Goal: Task Accomplishment & Management: Complete application form

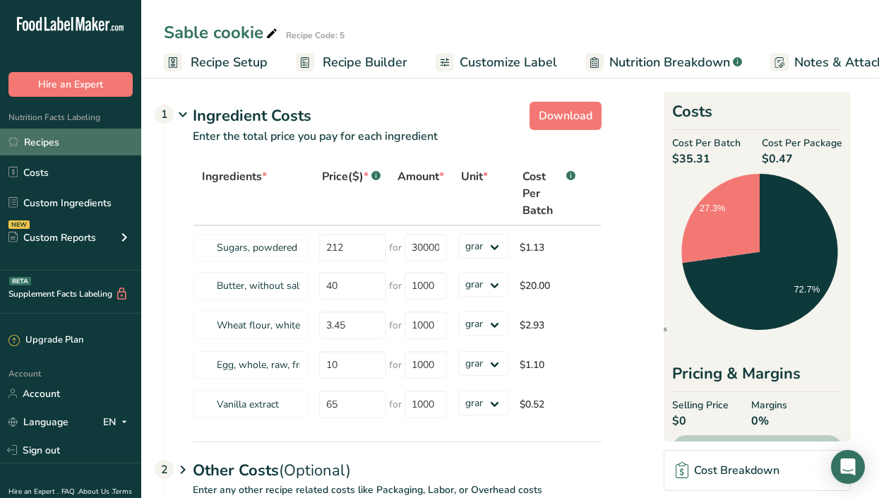
click at [72, 143] on link "Recipes" at bounding box center [70, 141] width 141 height 27
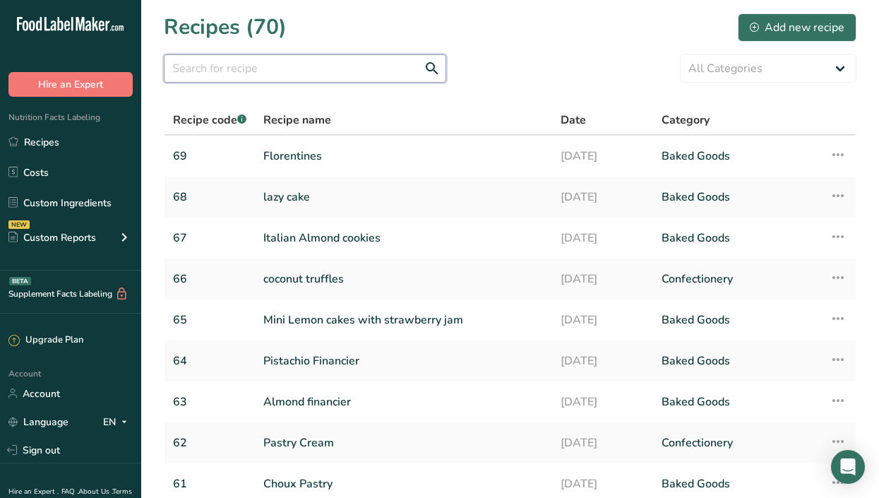
click at [258, 66] on input "text" at bounding box center [305, 68] width 282 height 28
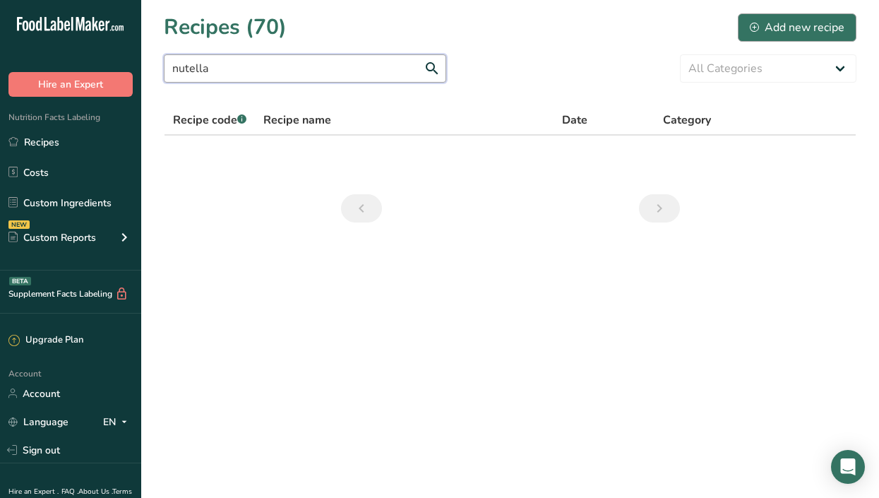
type input "nutella"
click at [767, 35] on button "Add new recipe" at bounding box center [797, 27] width 119 height 28
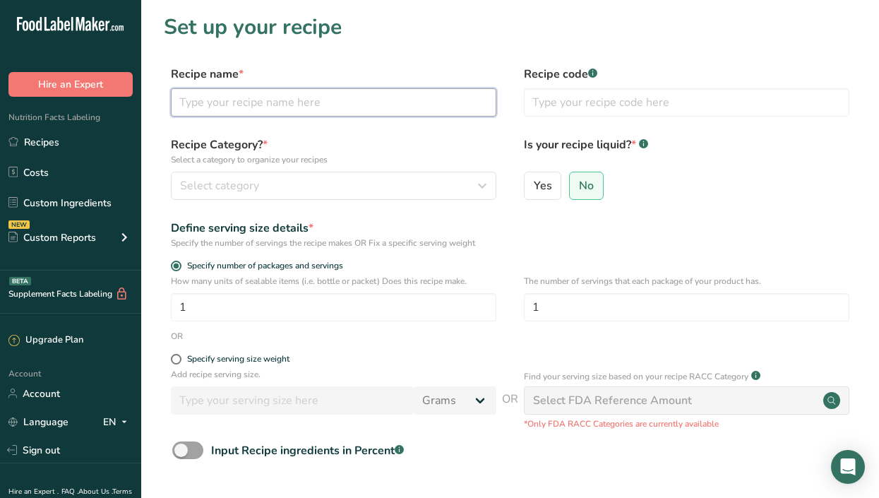
click at [258, 105] on input "text" at bounding box center [333, 102] width 325 height 28
type input "Nutella Cookies"
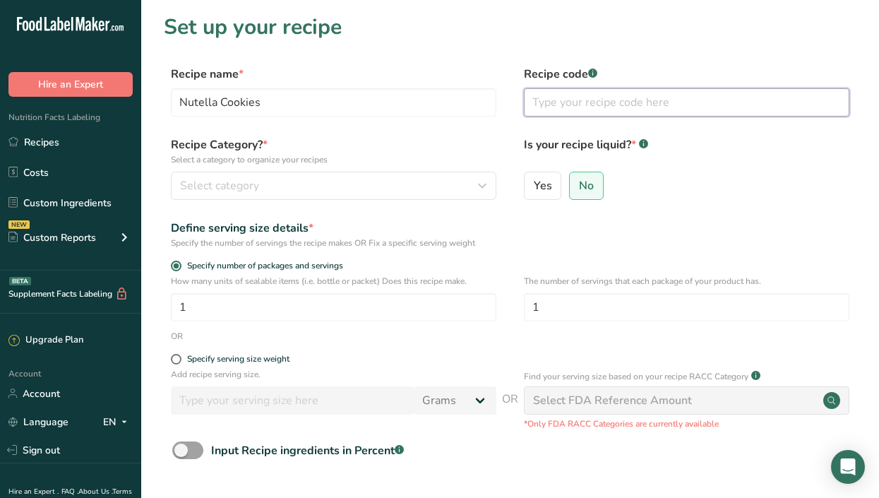
click at [556, 100] on input "text" at bounding box center [686, 102] width 325 height 28
type input "70"
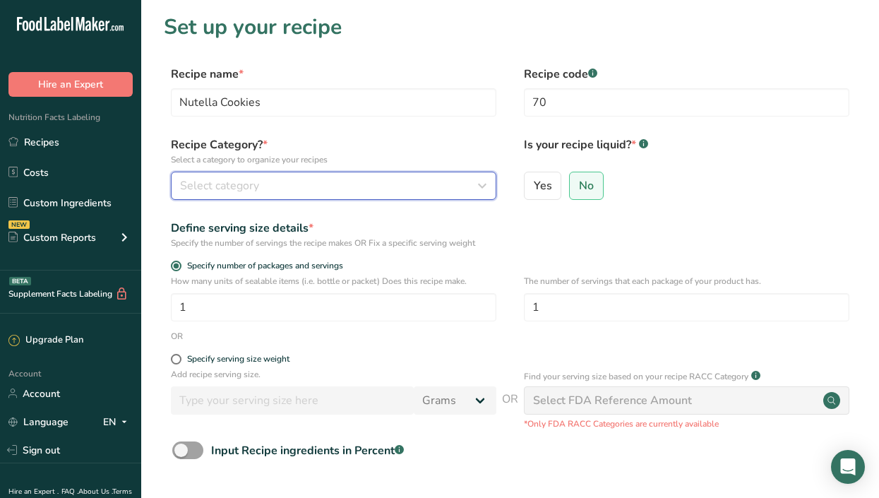
click at [421, 175] on button "Select category" at bounding box center [333, 186] width 325 height 28
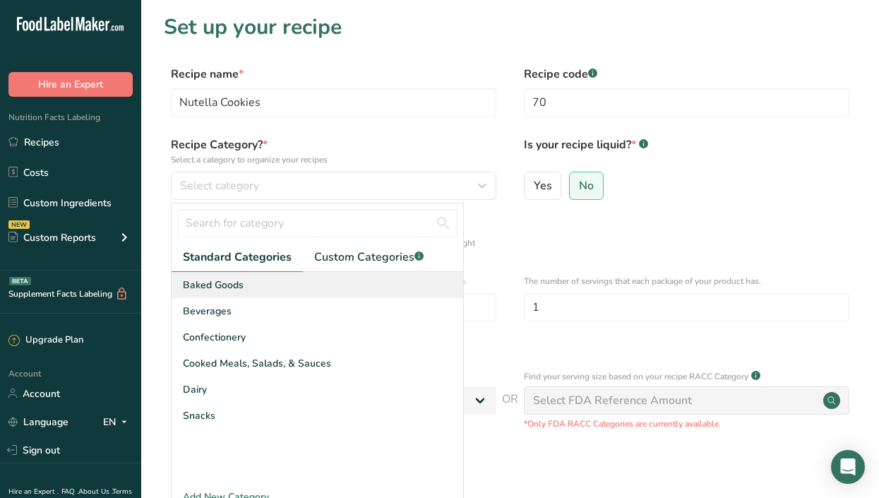
click at [278, 293] on div "Baked Goods" at bounding box center [318, 285] width 292 height 26
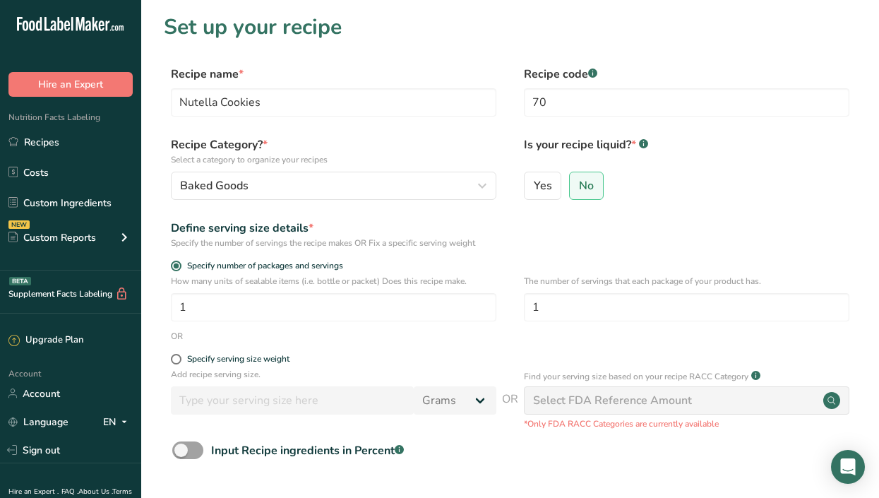
click at [278, 293] on form "Recipe name * Nutella Cookies Recipe code .a-a{fill:#347362;}.b-a{fill:#fff;} 7…" at bounding box center [510, 316] width 693 height 501
click at [251, 325] on div "How many units of sealable items (i.e. bottle or packet) Does this recipe make.…" at bounding box center [510, 302] width 693 height 55
click at [272, 313] on input "1" at bounding box center [333, 307] width 325 height 28
click at [248, 312] on input "1" at bounding box center [333, 307] width 325 height 28
click at [247, 313] on input "number" at bounding box center [333, 307] width 325 height 28
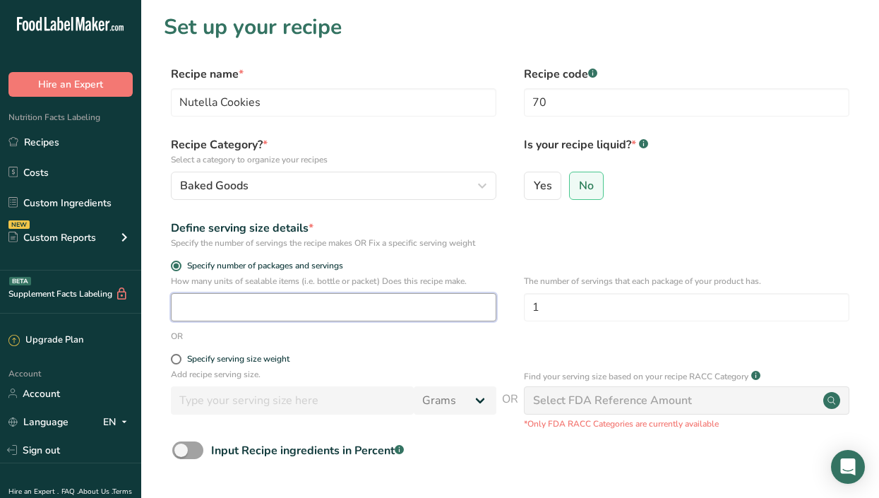
drag, startPoint x: 247, startPoint y: 313, endPoint x: 203, endPoint y: 308, distance: 44.1
click at [203, 308] on input "number" at bounding box center [333, 307] width 325 height 28
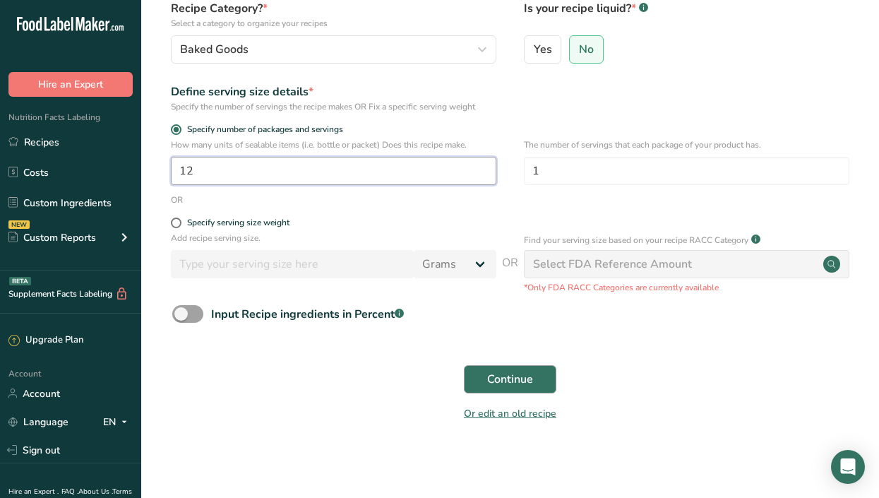
type input "12"
click at [511, 377] on span "Continue" at bounding box center [510, 379] width 46 height 17
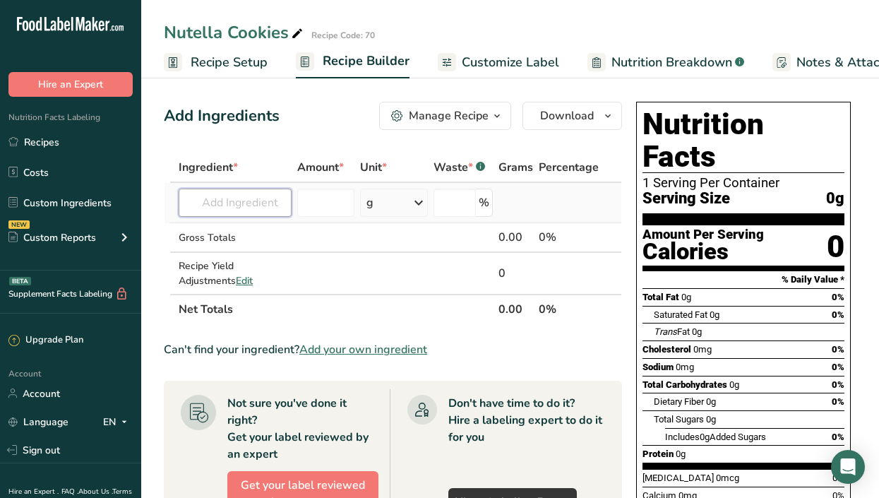
click at [256, 204] on input "text" at bounding box center [235, 203] width 113 height 28
click at [261, 201] on input "b" at bounding box center [235, 203] width 113 height 28
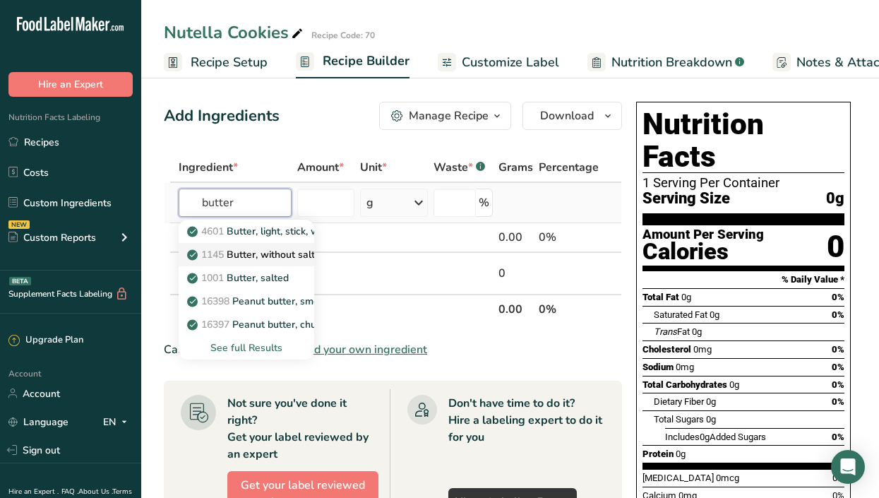
type input "butter"
click at [270, 254] on p "1145 Butter, without salt" at bounding box center [252, 254] width 125 height 15
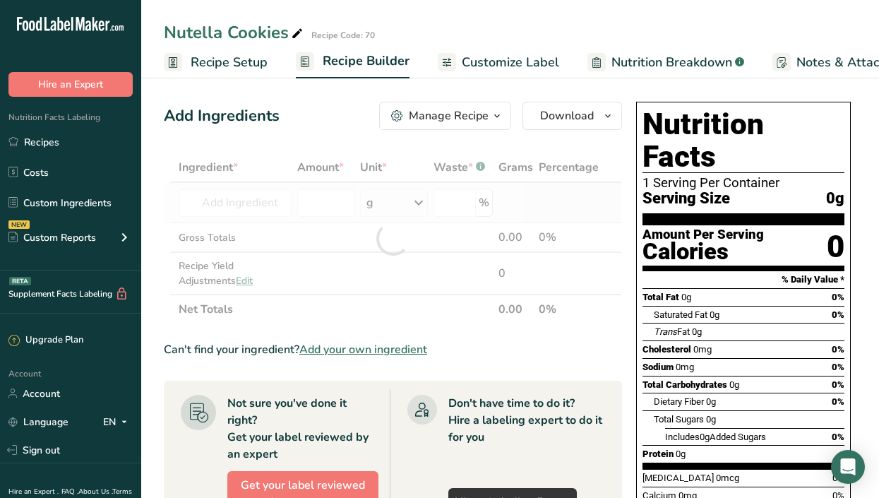
type input "Butter, without salt"
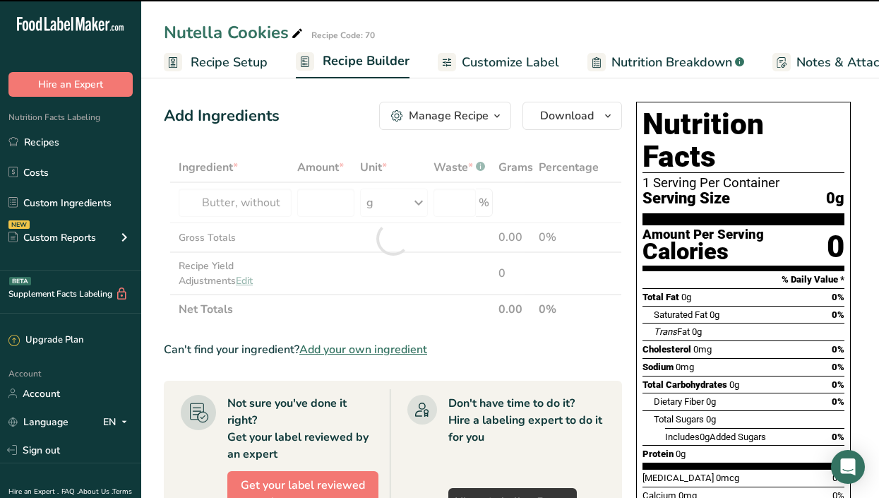
type input "0"
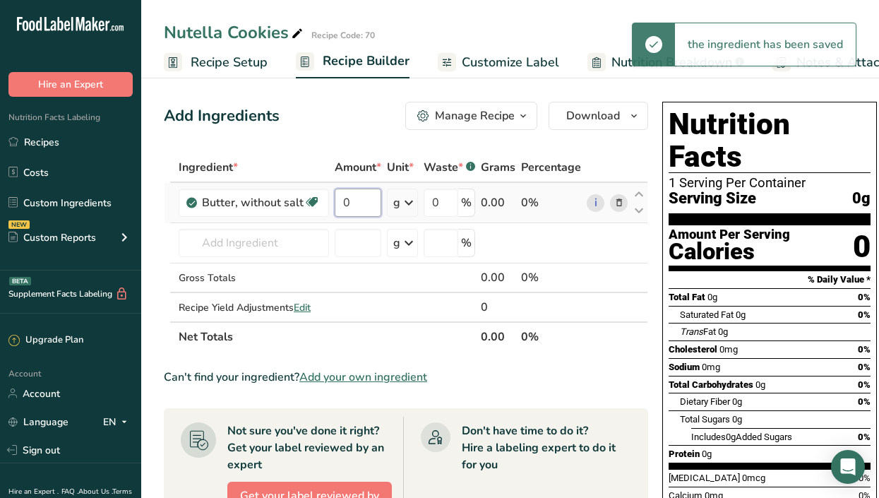
click at [358, 201] on input "0" at bounding box center [358, 203] width 47 height 28
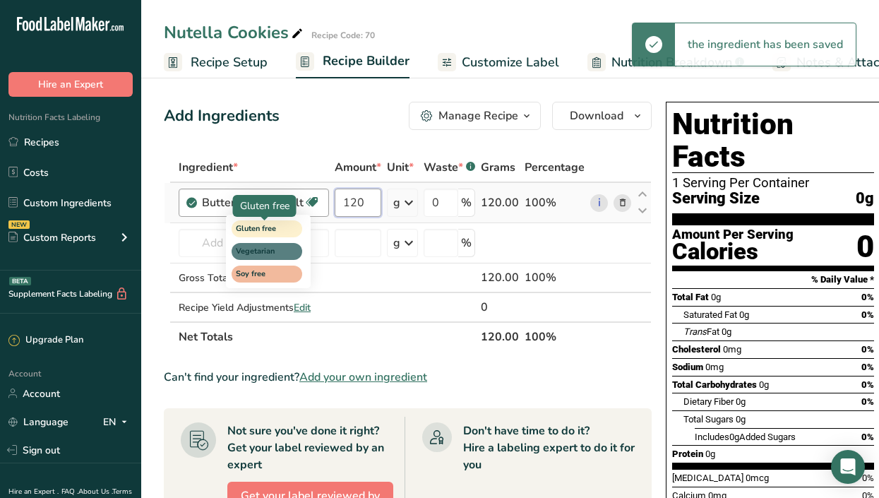
type input "120"
click at [265, 236] on div "Ingredient * Amount * Unit * Waste * .a-a{fill:#347362;}.b-a{fill:#fff;} Grams …" at bounding box center [408, 251] width 488 height 199
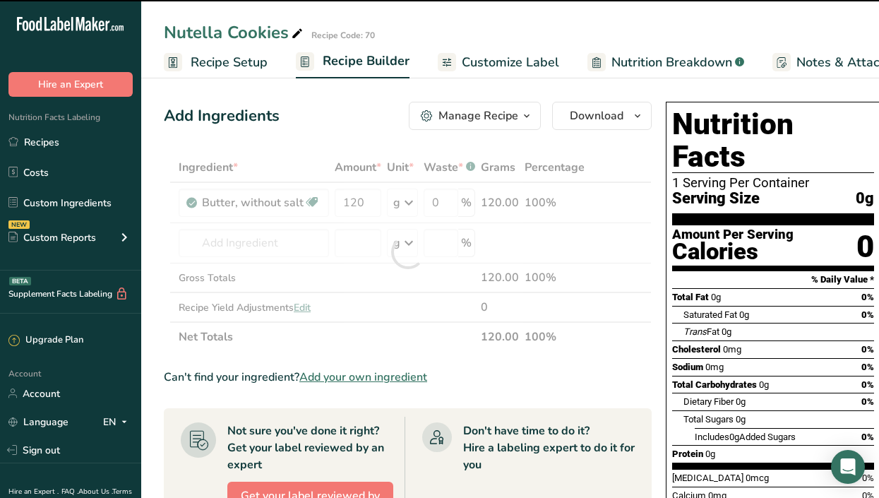
click at [206, 239] on div at bounding box center [408, 251] width 488 height 199
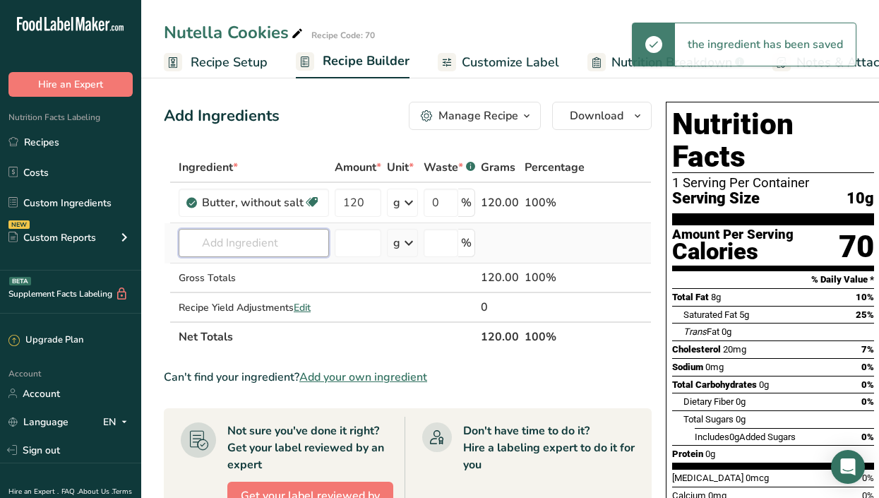
click at [222, 245] on input "text" at bounding box center [254, 243] width 150 height 28
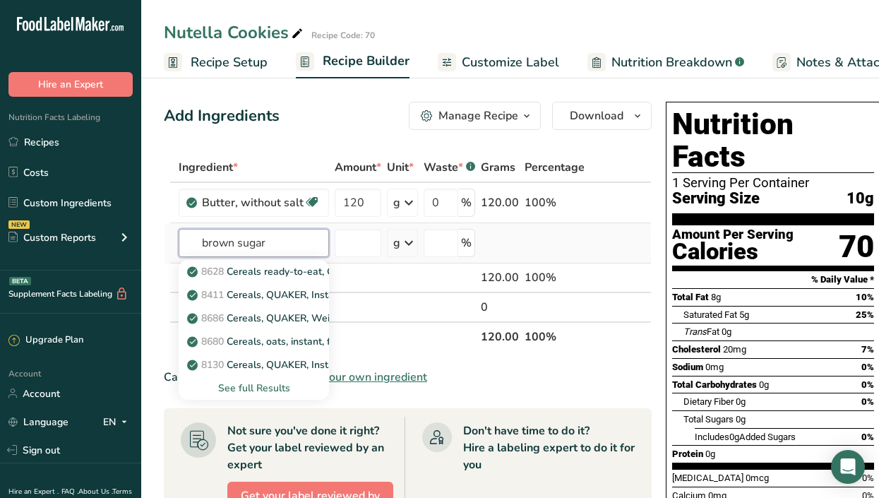
type input "brown sugar"
click at [277, 383] on div "See full Results" at bounding box center [254, 388] width 128 height 15
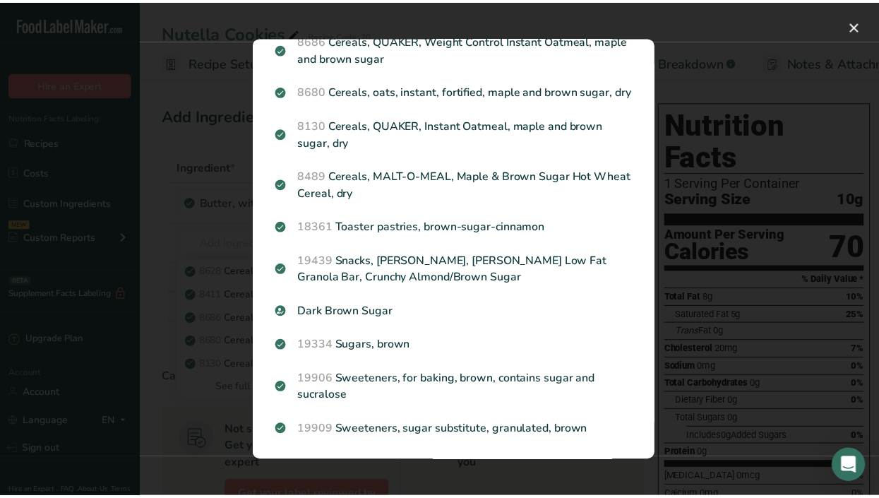
scroll to position [174, 0]
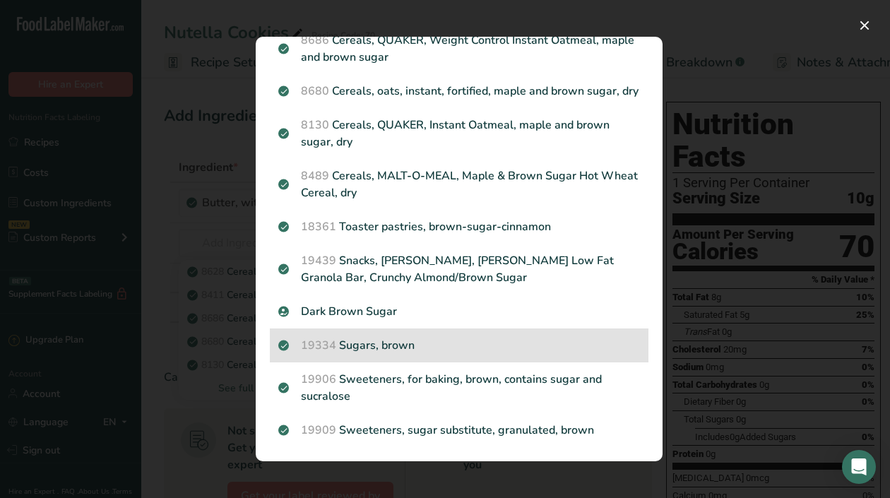
click at [410, 349] on p "19334 Sugars, brown" at bounding box center [458, 345] width 361 height 17
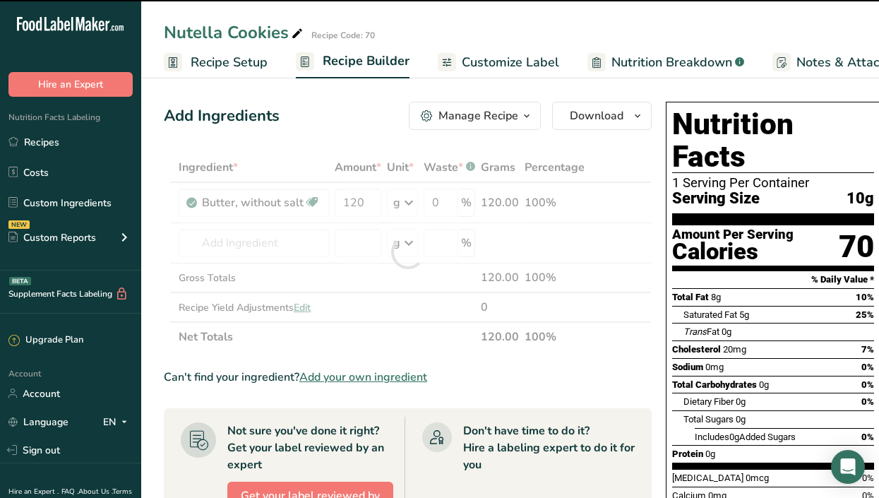
type input "0"
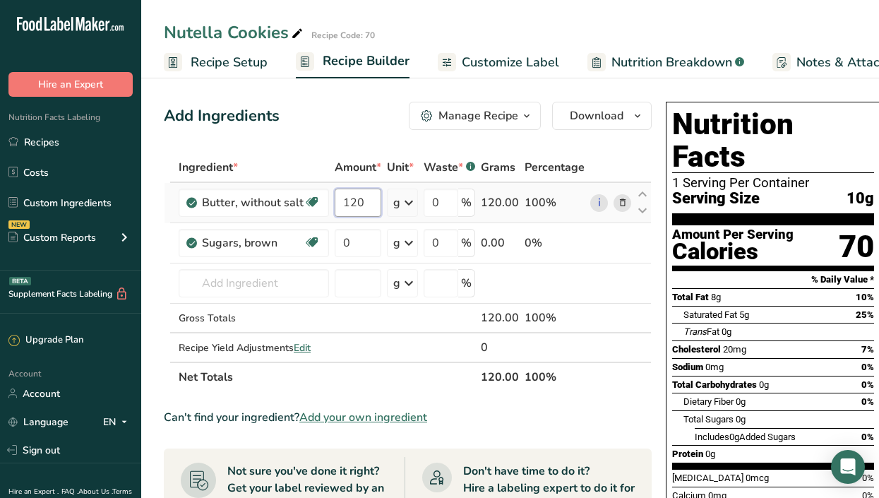
click at [364, 201] on input "120" at bounding box center [358, 203] width 47 height 28
type input "115"
click at [360, 237] on div "Ingredient * Amount * Unit * Waste * .a-a{fill:#347362;}.b-a{fill:#fff;} Grams …" at bounding box center [408, 271] width 488 height 239
type input "120"
click at [279, 297] on div "Ingredient * Amount * Unit * Waste * .a-a{fill:#347362;}.b-a{fill:#fff;} Grams …" at bounding box center [408, 271] width 488 height 239
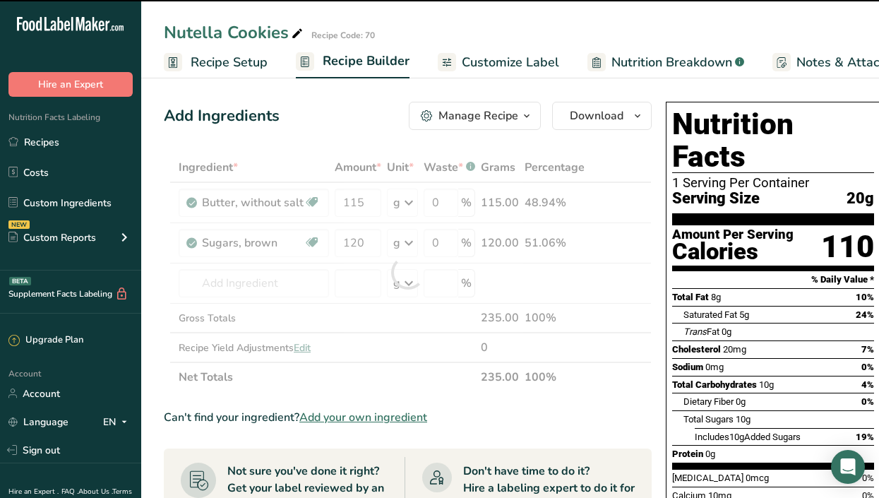
click at [269, 280] on div at bounding box center [408, 271] width 488 height 239
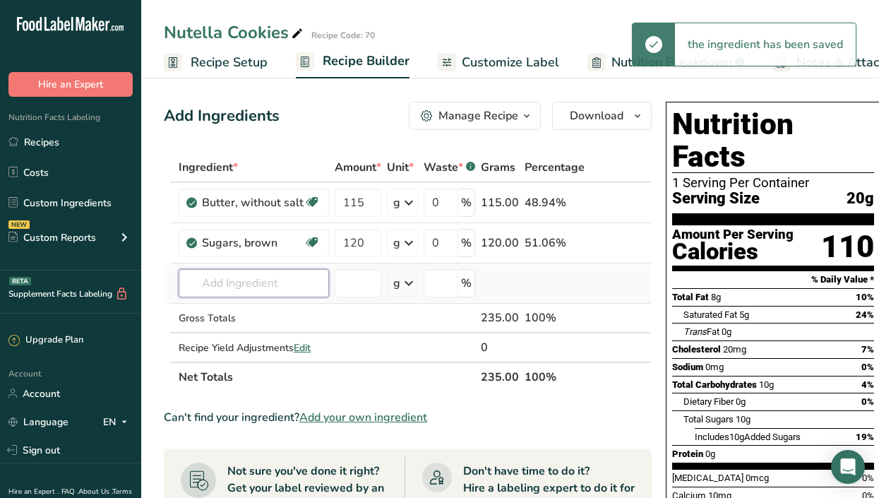
click at [270, 285] on input "text" at bounding box center [254, 283] width 150 height 28
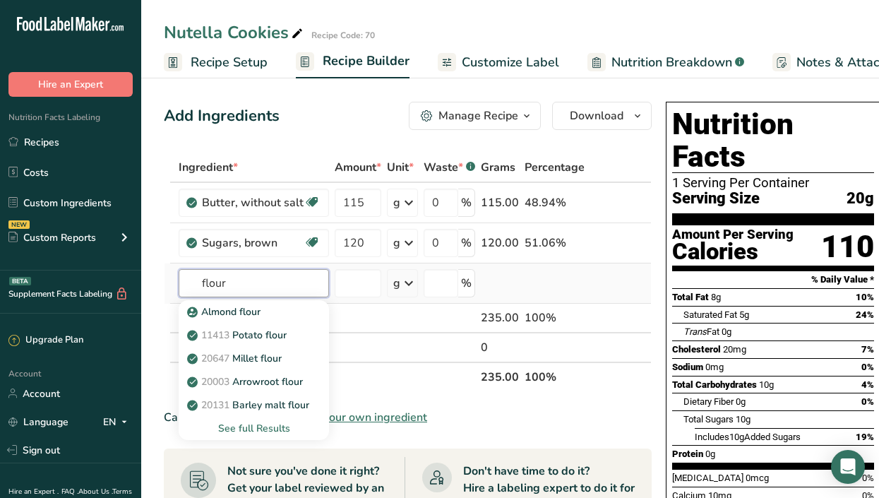
type input "flour"
click at [271, 424] on div "See full Results" at bounding box center [254, 428] width 128 height 15
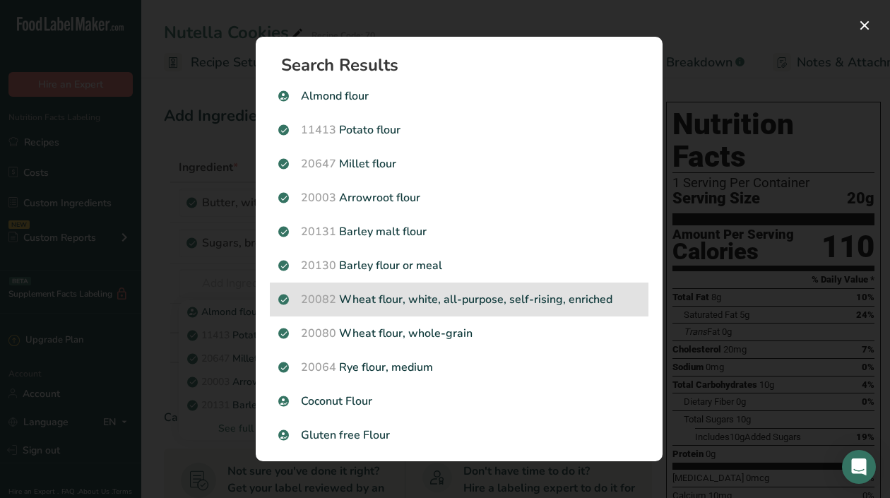
click at [501, 295] on p "20082 Wheat flour, white, all-purpose, self-rising, enriched" at bounding box center [458, 299] width 361 height 17
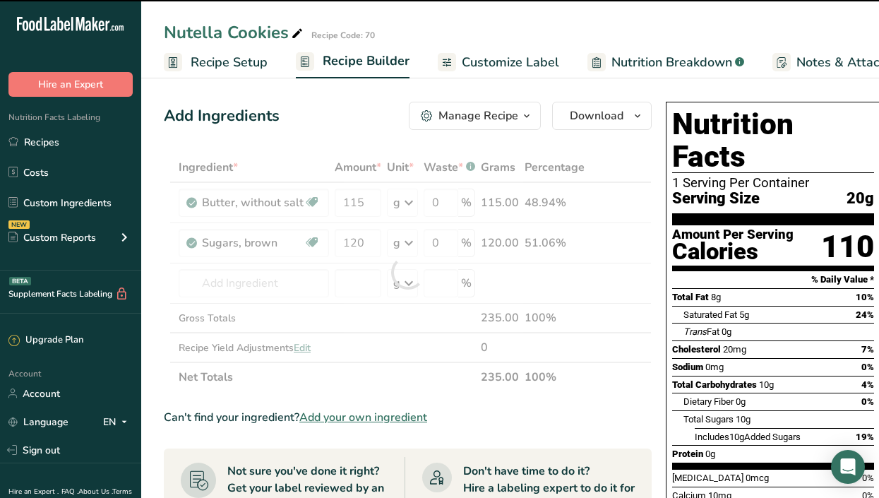
type input "0"
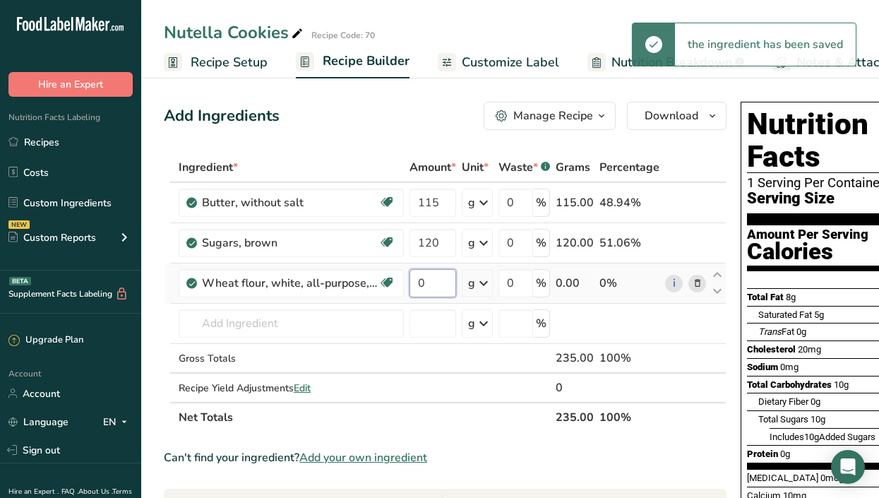
click at [441, 280] on input "0" at bounding box center [432, 283] width 47 height 28
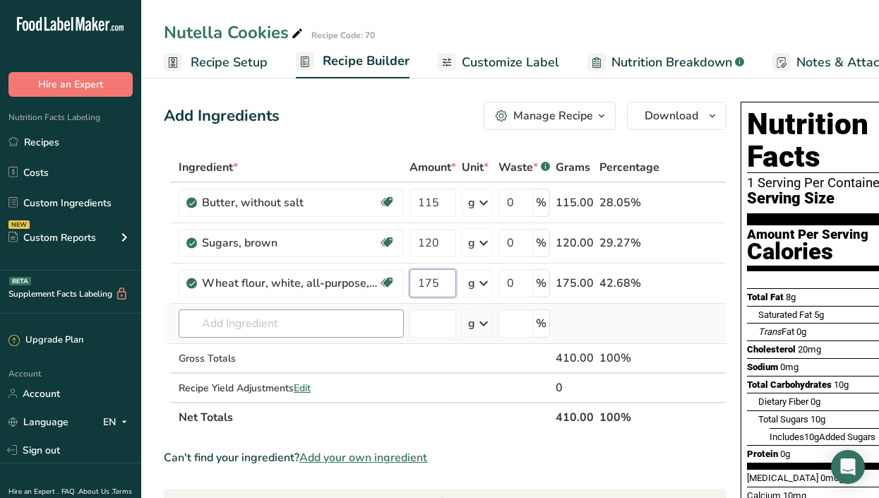
type input "175"
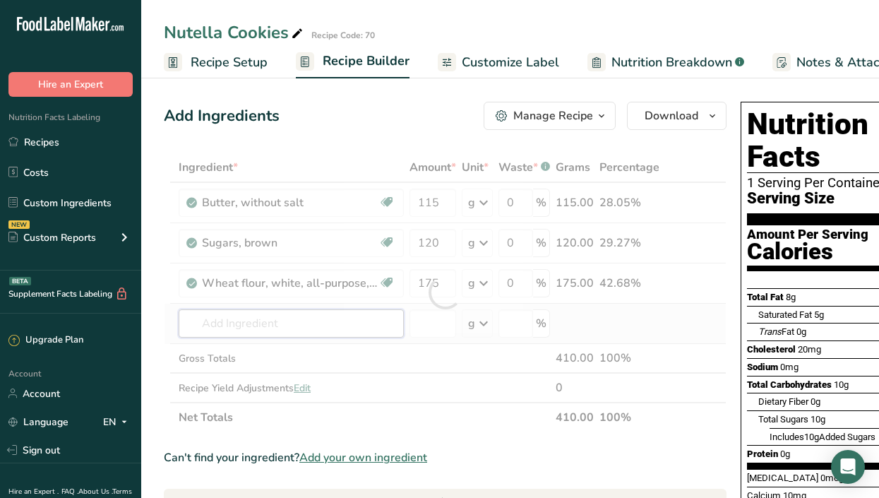
click at [297, 319] on div "Ingredient * Amount * Unit * Waste * .a-a{fill:#347362;}.b-a{fill:#fff;} Grams …" at bounding box center [445, 292] width 563 height 280
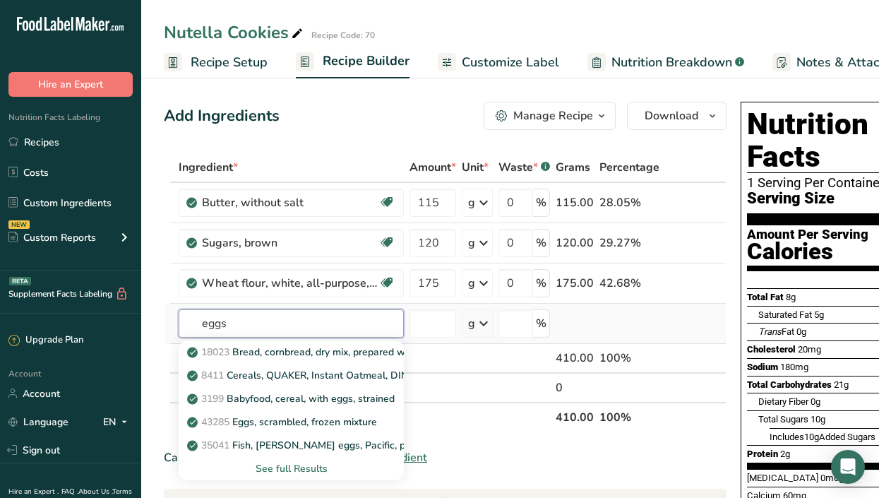
type input "eggs"
click at [293, 469] on div "See full Results" at bounding box center [291, 468] width 203 height 15
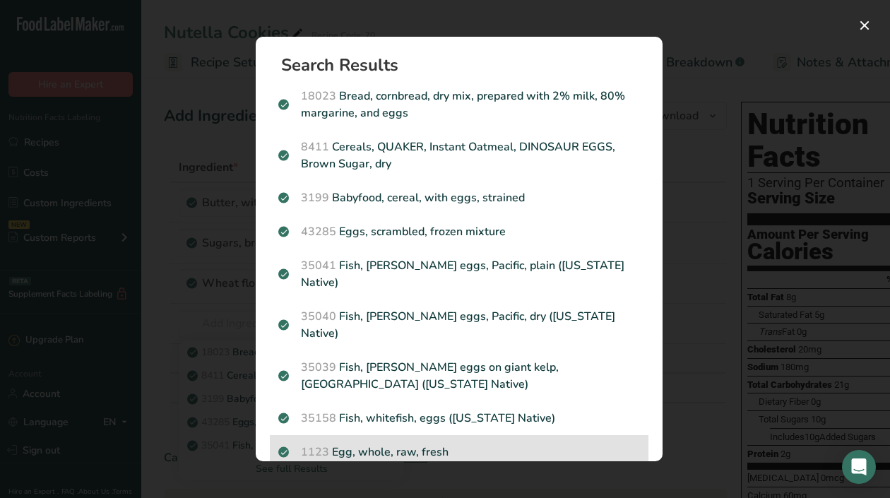
click at [477, 443] on p "1123 Egg, whole, raw, fresh" at bounding box center [458, 451] width 361 height 17
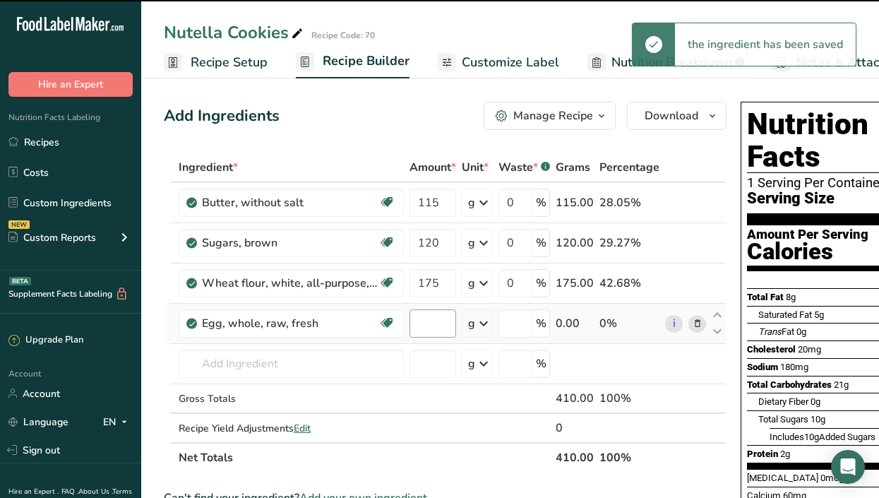
type input "0"
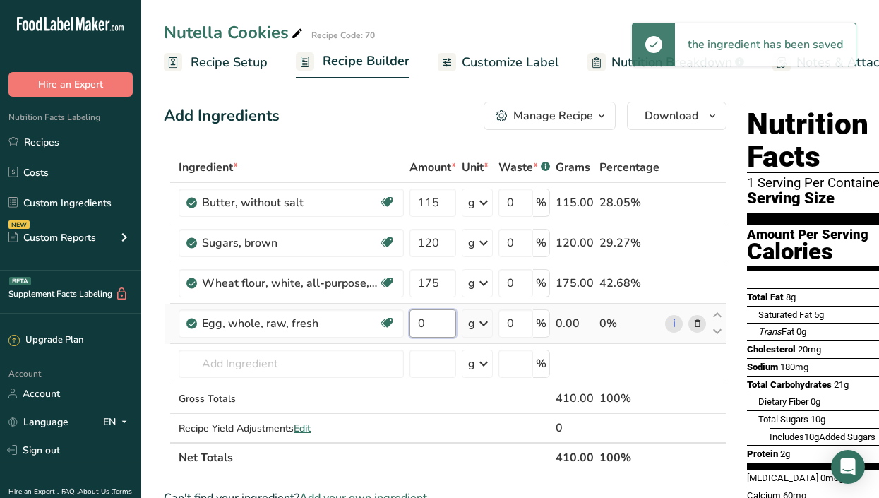
click at [441, 321] on input "0" at bounding box center [432, 323] width 47 height 28
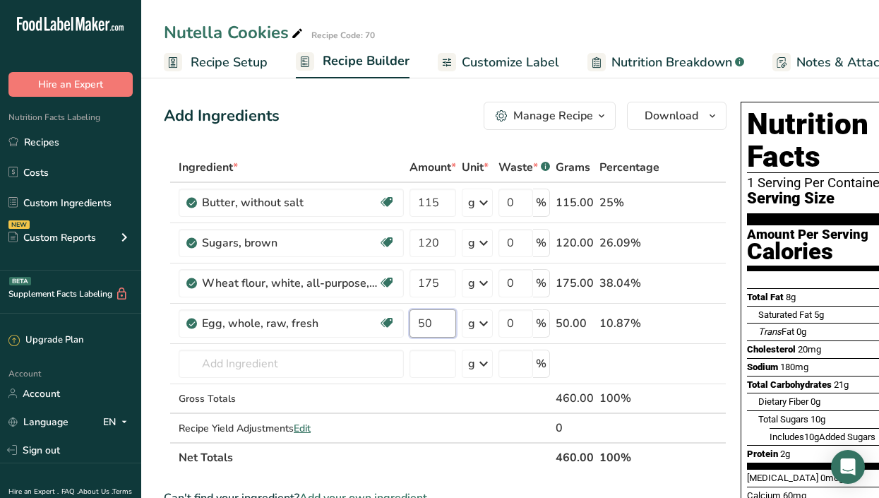
type input "50"
click at [421, 278] on div "Ingredient * Amount * Unit * Waste * .a-a{fill:#347362;}.b-a{fill:#fff;} Grams …" at bounding box center [445, 312] width 563 height 320
type input "275"
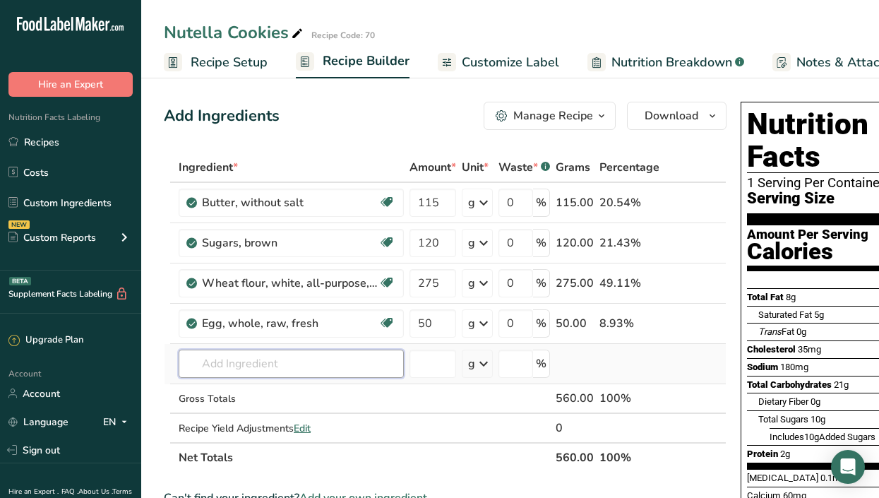
click at [311, 361] on div "Ingredient * Amount * Unit * Waste * .a-a{fill:#347362;}.b-a{fill:#fff;} Grams …" at bounding box center [445, 312] width 563 height 320
type input "nutella"
click at [225, 316] on p "Nutella" at bounding box center [212, 314] width 44 height 15
type input "Nutella"
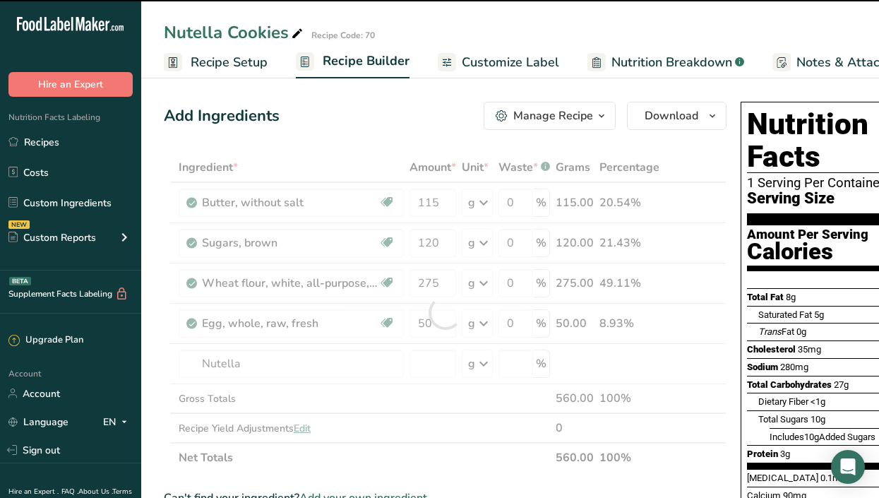
type input "0"
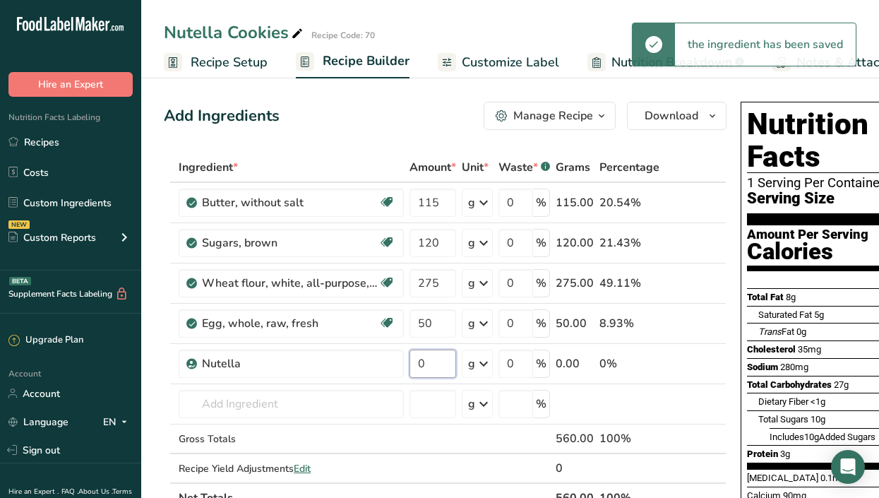
click at [441, 362] on input "0" at bounding box center [432, 363] width 47 height 28
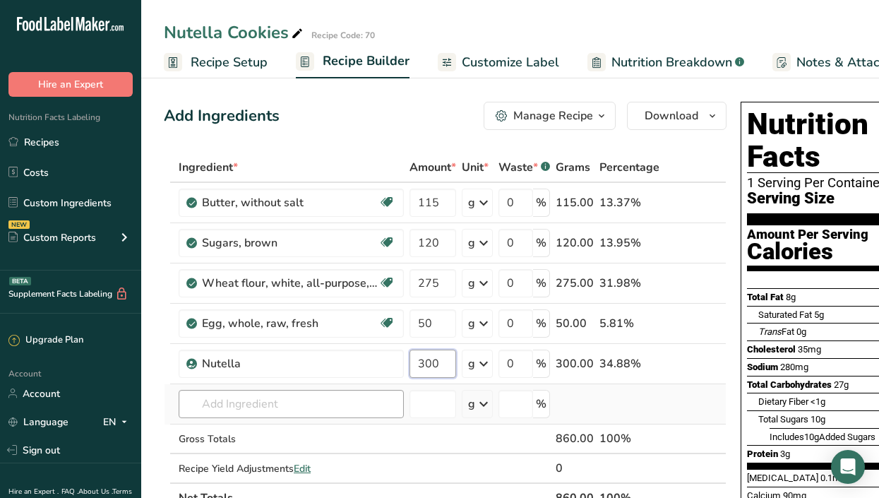
type input "300"
click at [202, 409] on div "Ingredient * Amount * Unit * Waste * .a-a{fill:#347362;}.b-a{fill:#fff;} Grams …" at bounding box center [445, 332] width 563 height 360
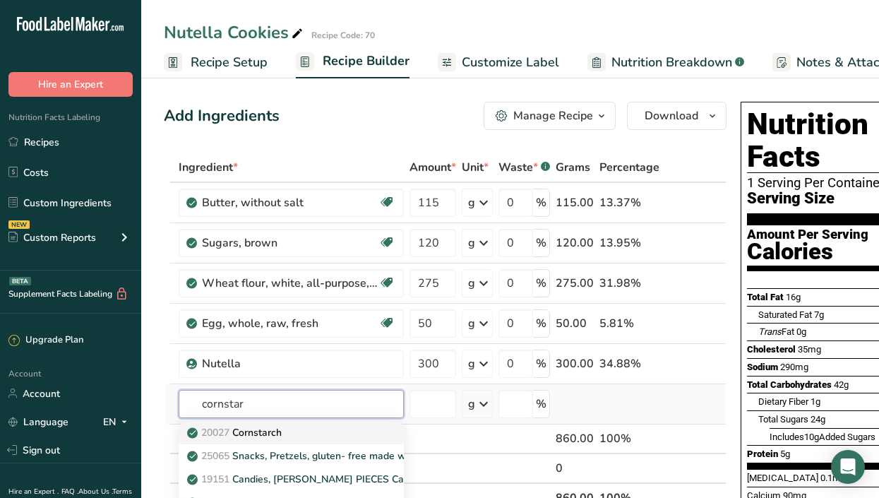
type input "cornstar"
click at [258, 433] on p "20027 [GEOGRAPHIC_DATA]" at bounding box center [236, 432] width 92 height 15
type input "Cornstarch"
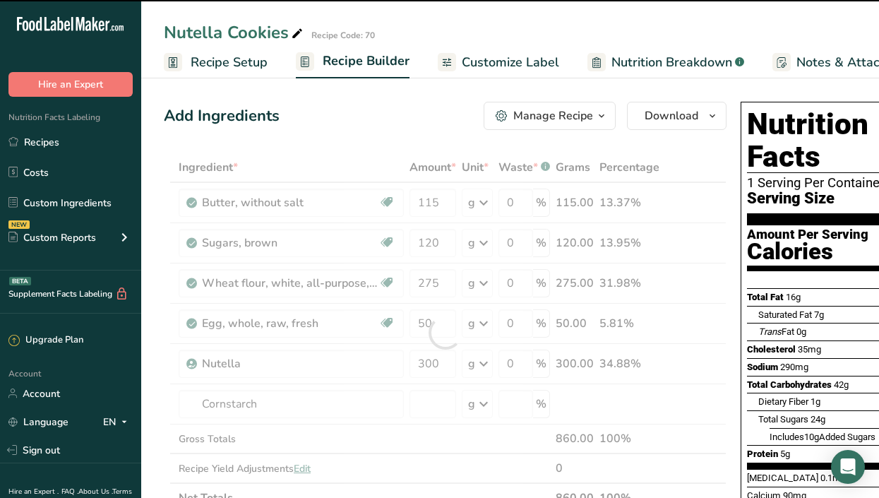
type input "0"
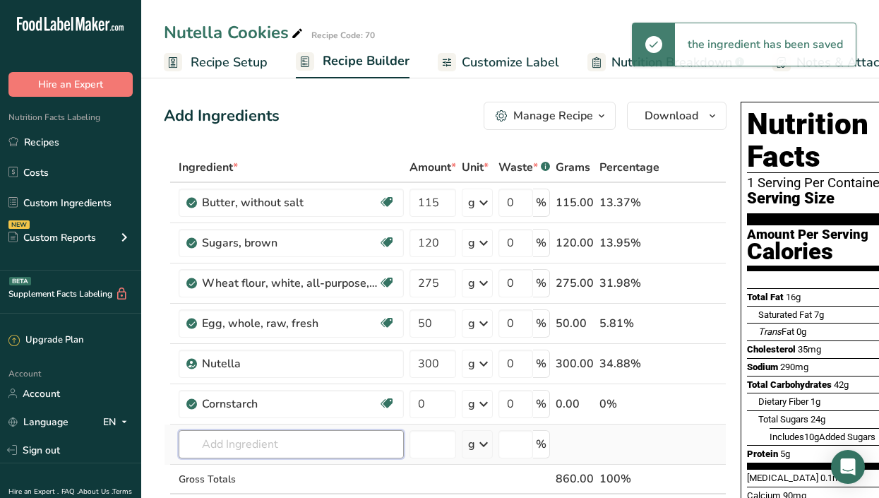
click at [261, 434] on input "text" at bounding box center [291, 444] width 225 height 28
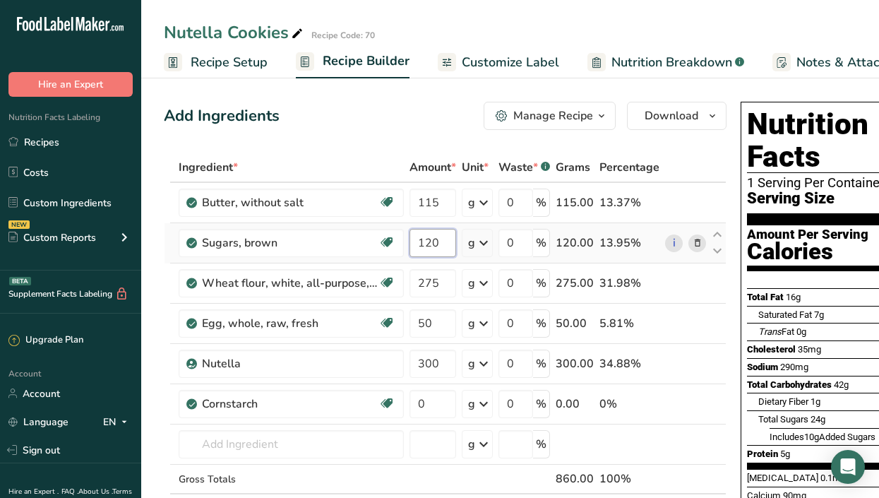
click at [448, 241] on input "120" at bounding box center [432, 243] width 47 height 28
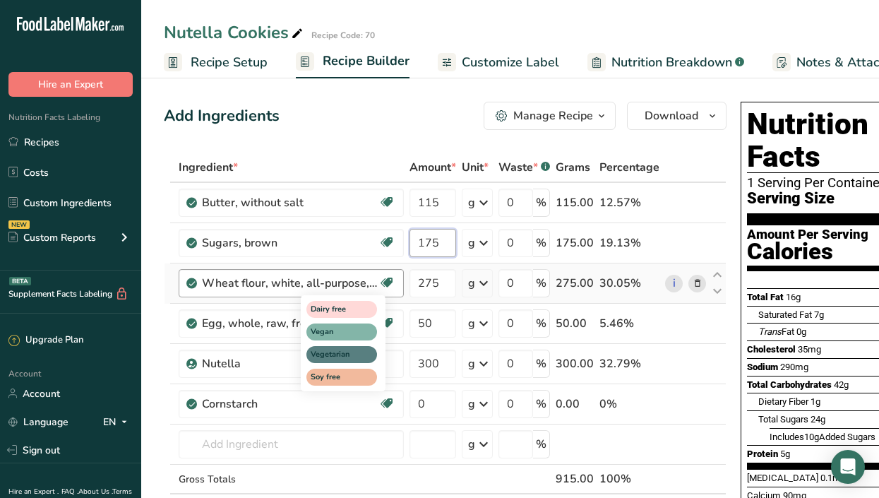
type input "175"
click at [427, 346] on div "Ingredient * Amount * Unit * Waste * .a-a{fill:#347362;}.b-a{fill:#fff;} Grams …" at bounding box center [445, 352] width 563 height 400
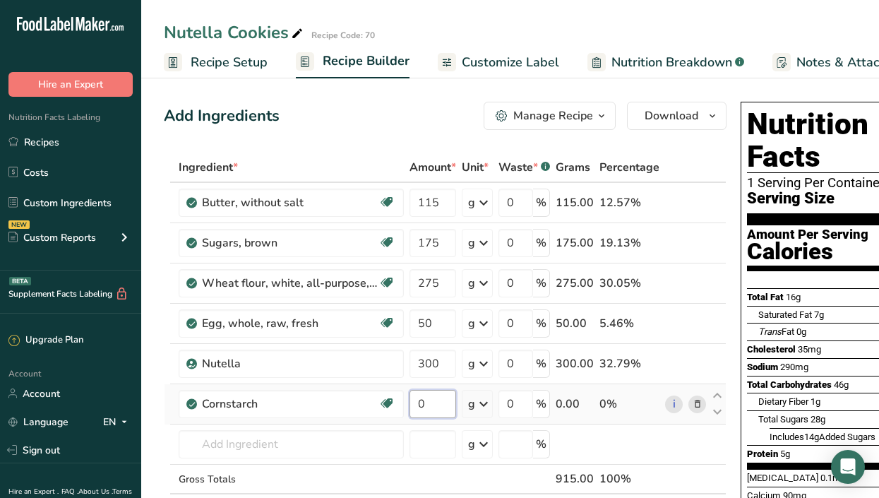
click at [437, 401] on input "0" at bounding box center [432, 404] width 47 height 28
type input "12"
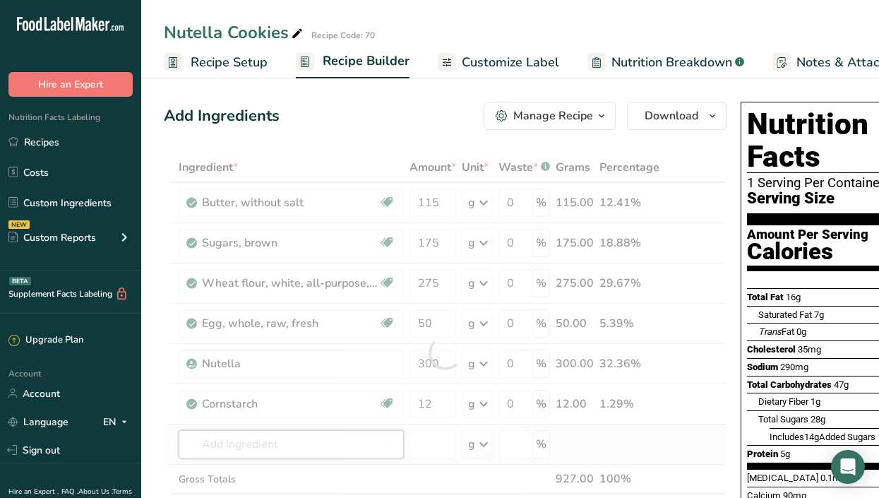
click at [261, 433] on div "Ingredient * Amount * Unit * Waste * .a-a{fill:#347362;}.b-a{fill:#fff;} Grams …" at bounding box center [445, 352] width 563 height 400
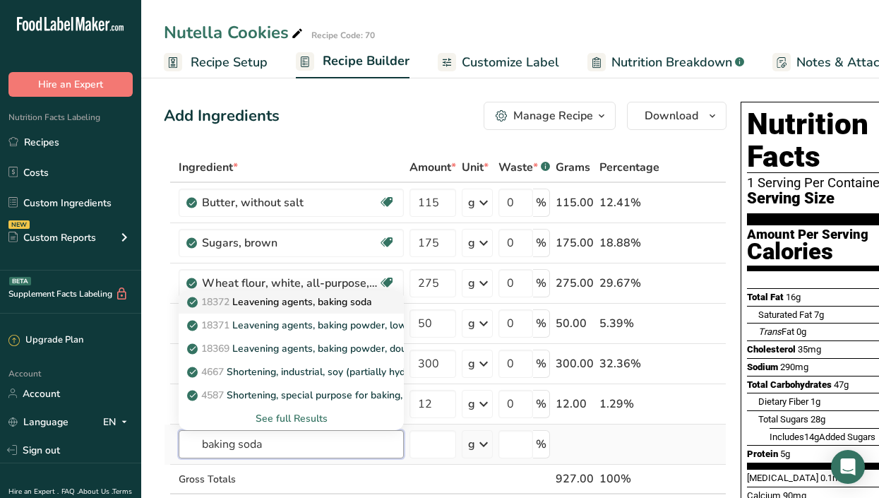
type input "baking soda"
click at [316, 304] on p "18372 Leavening agents, baking soda" at bounding box center [281, 301] width 182 height 15
type input "Leavening agents, baking soda"
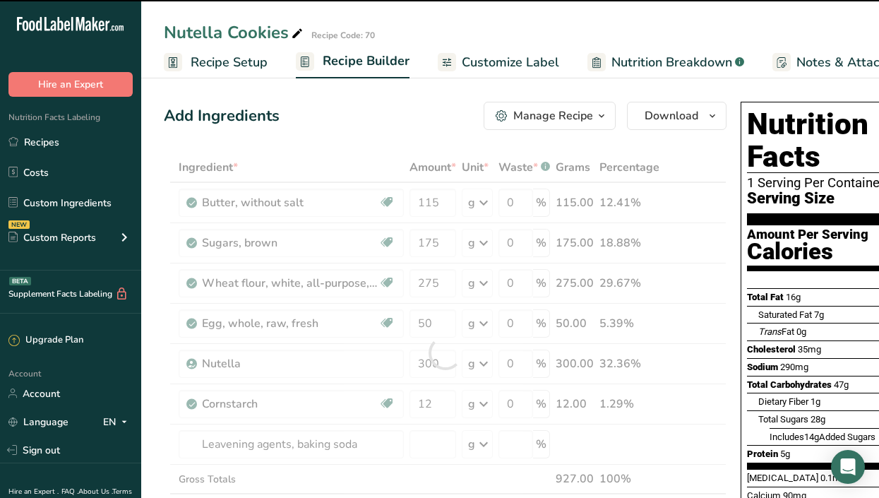
type input "0"
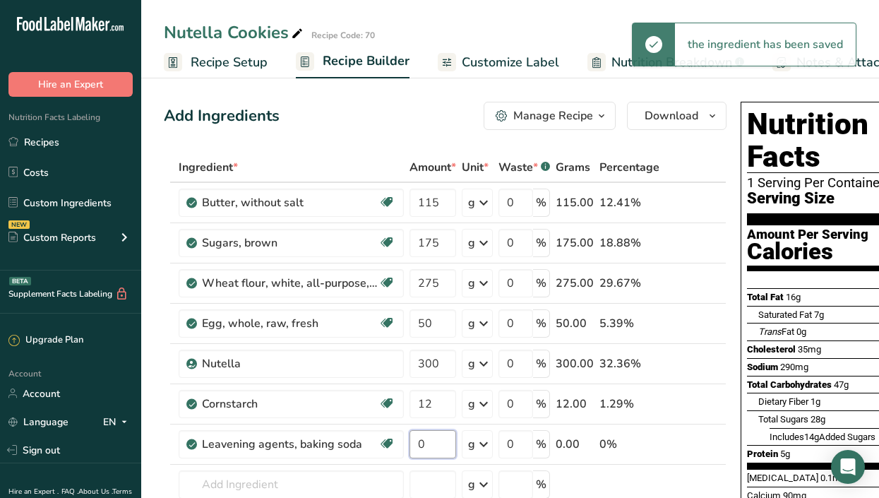
click at [437, 442] on input "0" at bounding box center [432, 444] width 47 height 28
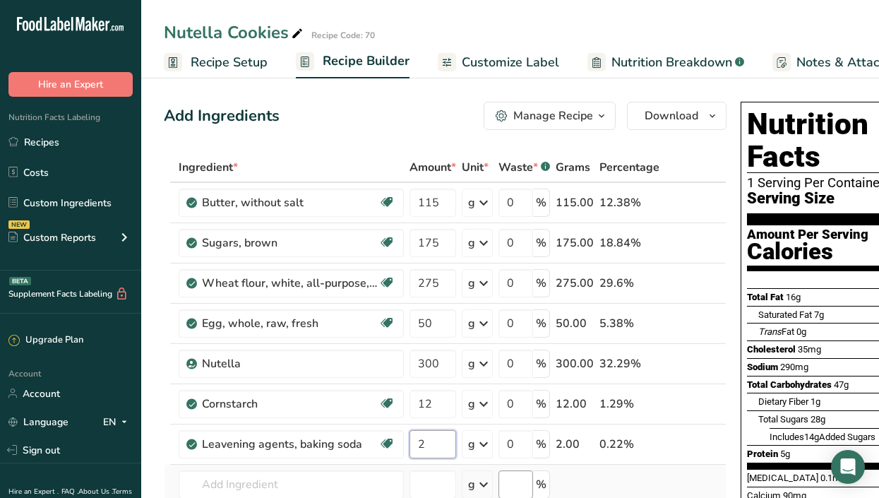
type input "2"
click at [253, 489] on div "Ingredient * Amount * Unit * Waste * .a-a{fill:#347362;}.b-a{fill:#fff;} Grams …" at bounding box center [445, 372] width 563 height 441
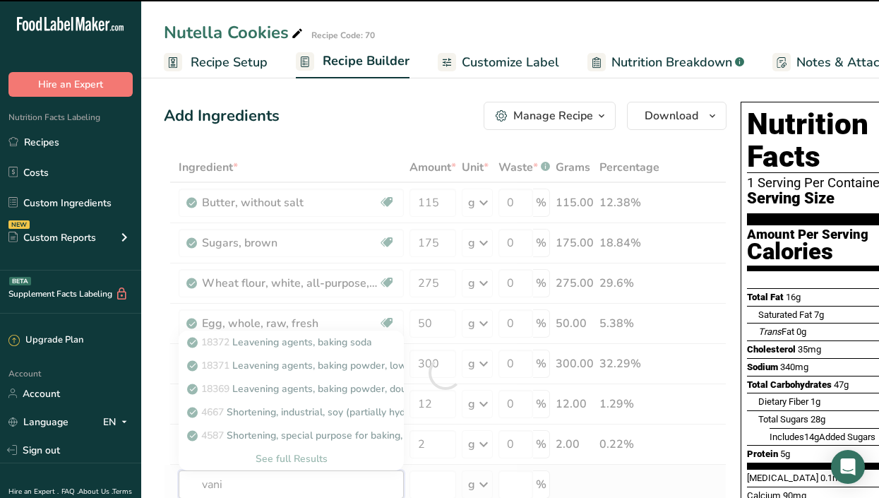
type input "vanil"
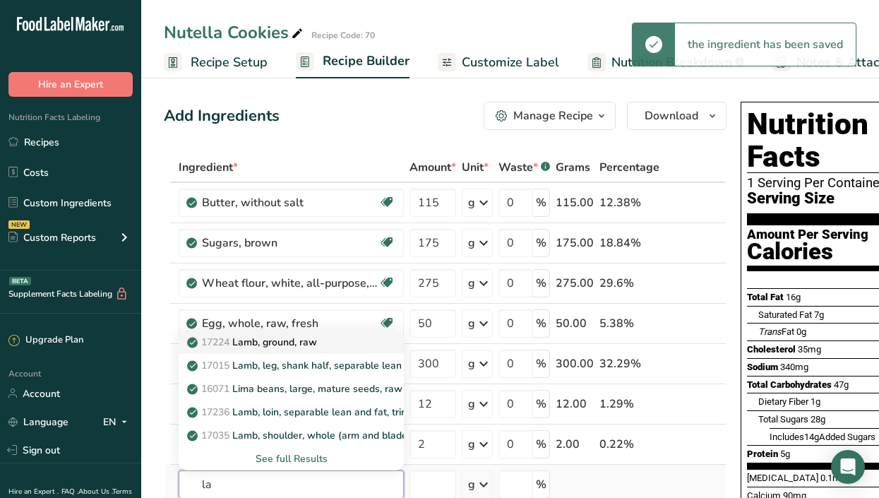
type input "l"
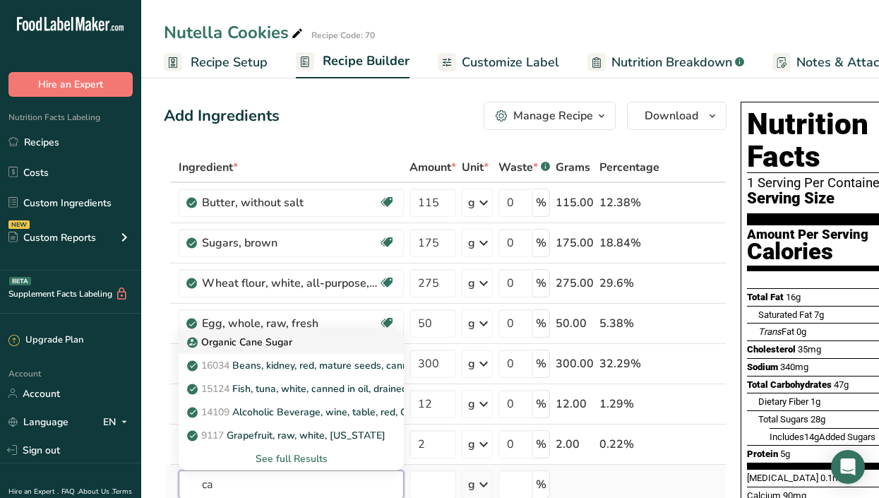
type input "c"
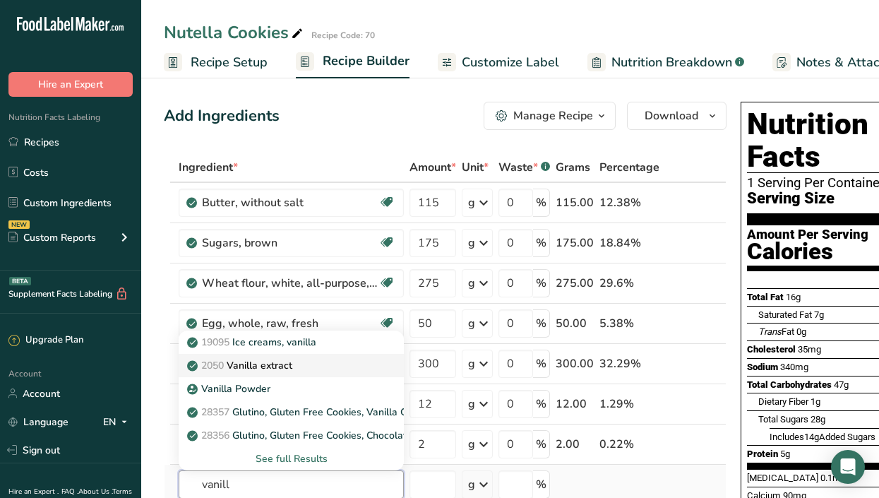
type input "vanill"
click at [281, 363] on p "2050 Vanilla extract" at bounding box center [241, 365] width 102 height 15
type input "Vanilla extract"
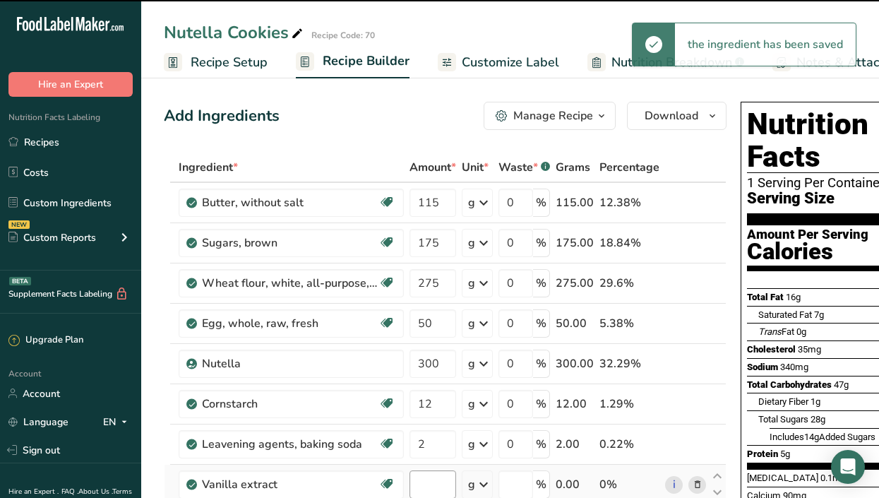
type input "0"
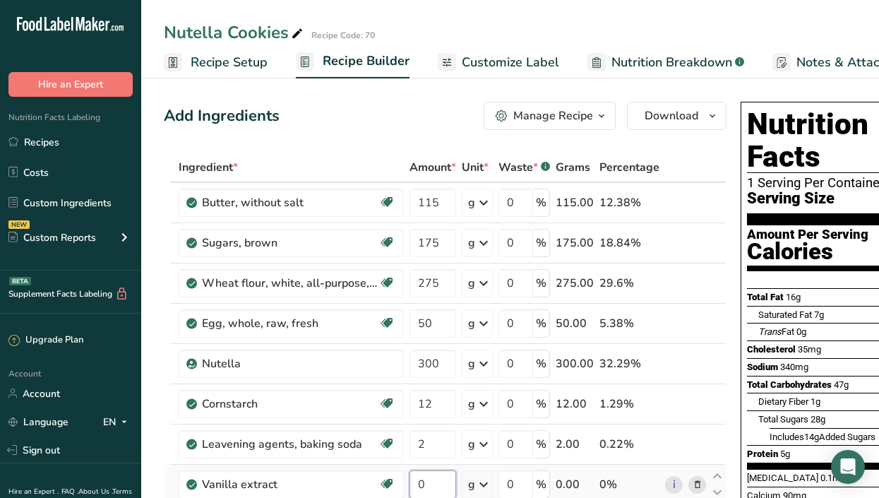
click at [430, 481] on input "0" at bounding box center [432, 484] width 47 height 28
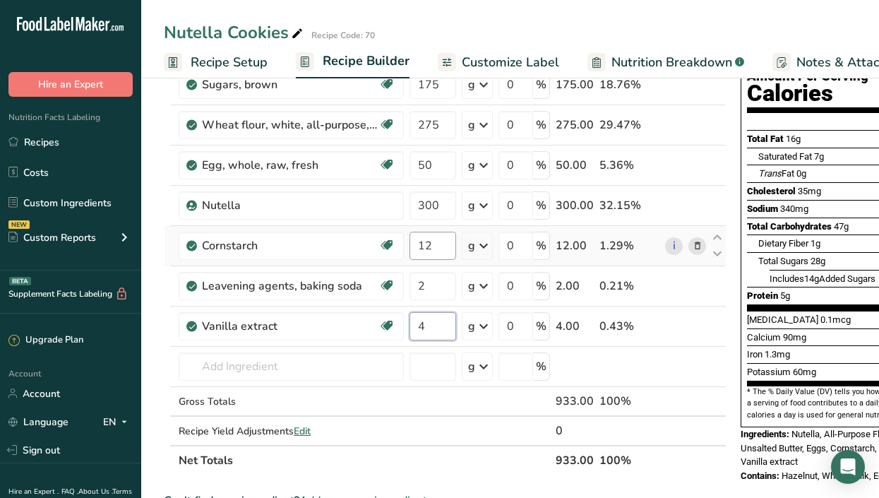
type input "4"
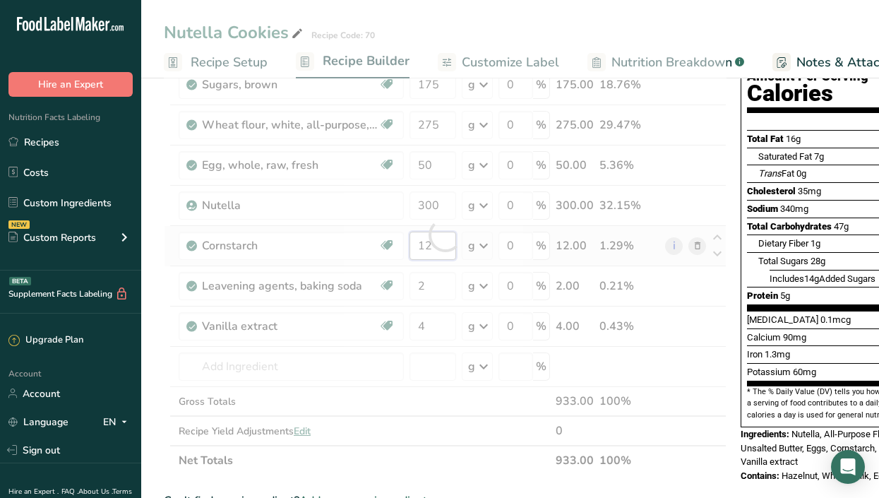
click at [443, 243] on div "Ingredient * Amount * Unit * Waste * .a-a{fill:#347362;}.b-a{fill:#fff;} Grams …" at bounding box center [445, 234] width 563 height 481
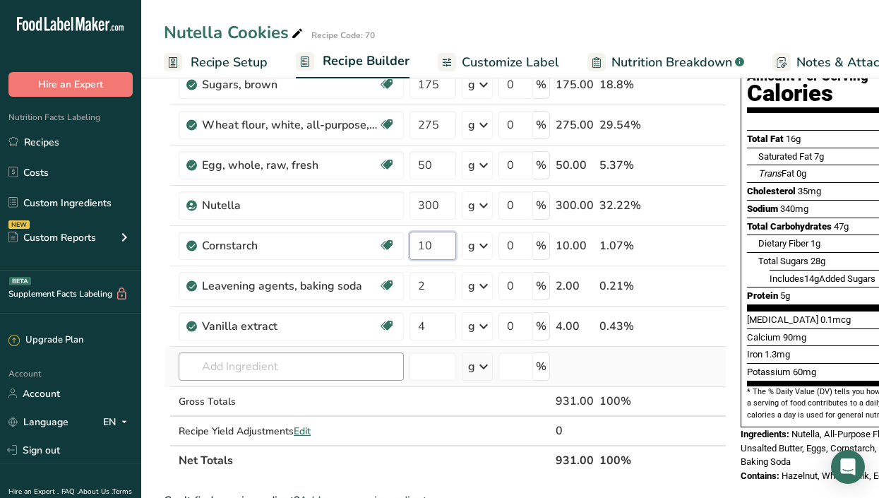
type input "10"
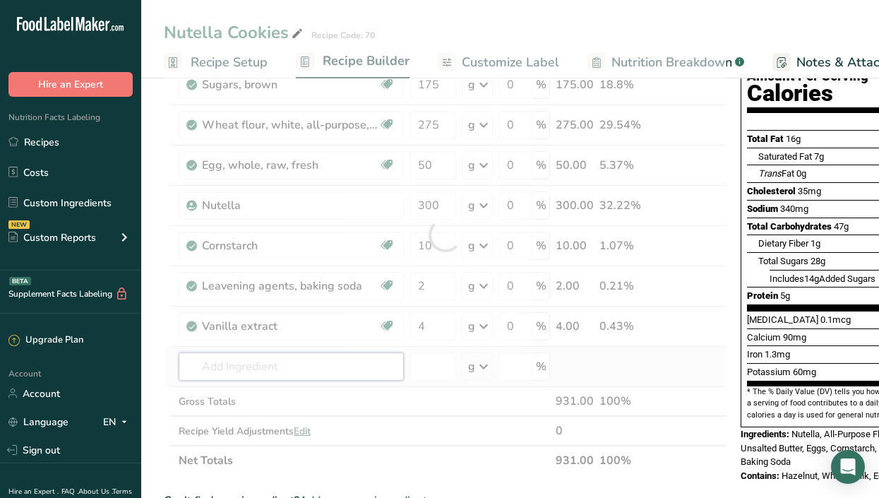
click at [241, 360] on div "Ingredient * Amount * Unit * Waste * .a-a{fill:#347362;}.b-a{fill:#fff;} Grams …" at bounding box center [445, 234] width 563 height 481
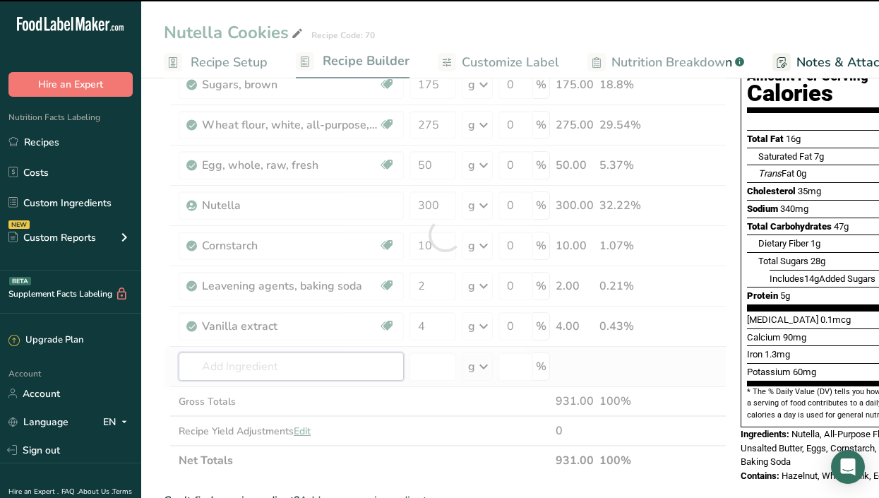
type input "s"
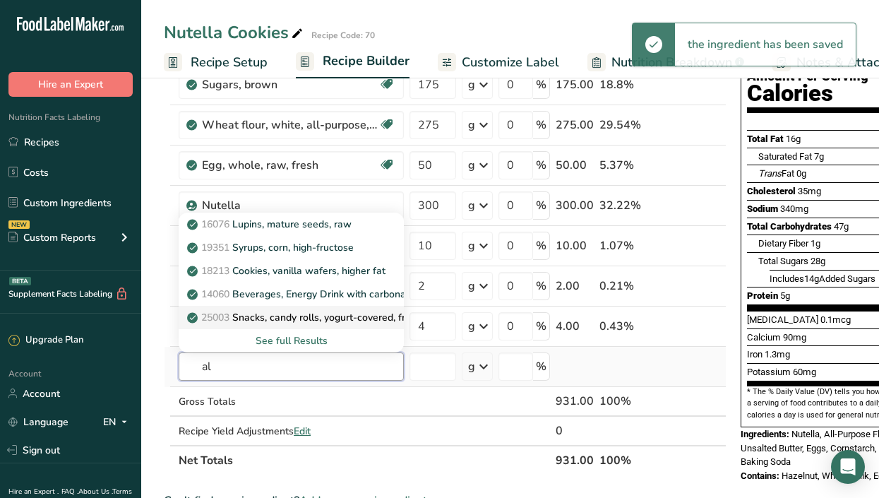
type input "a"
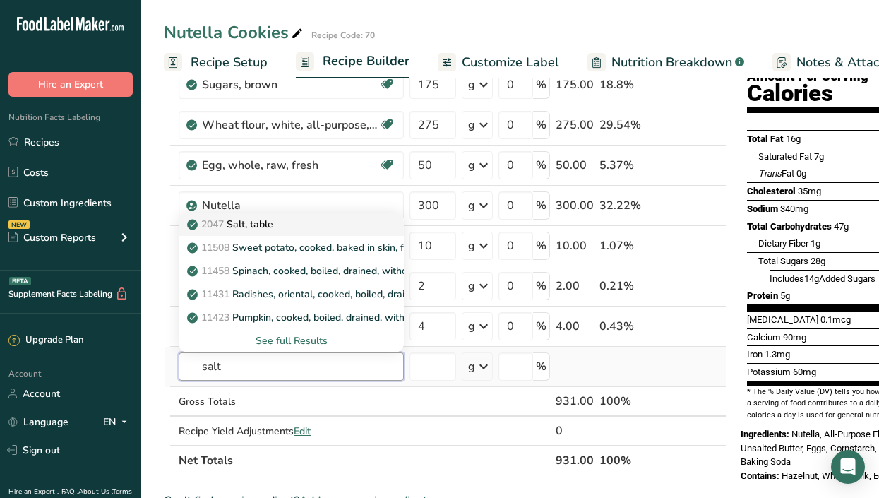
type input "salt"
click at [273, 221] on p "2047 Salt, table" at bounding box center [231, 224] width 83 height 15
type input "Salt, table"
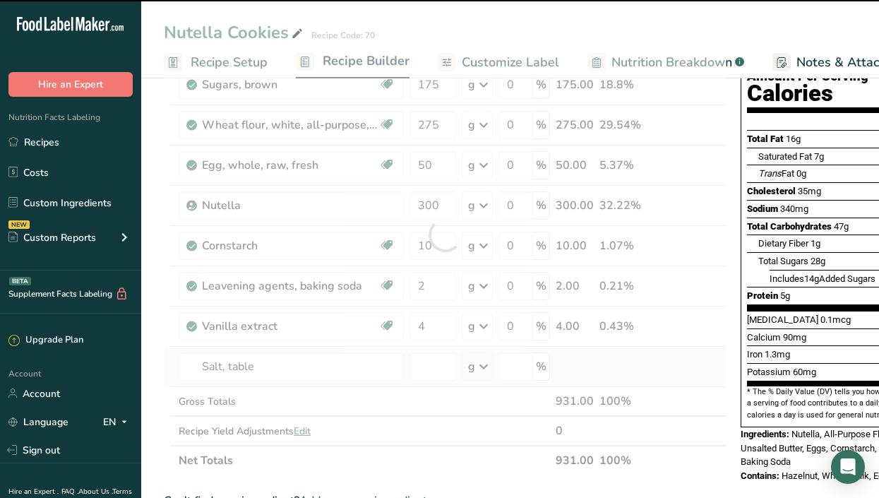
type input "0"
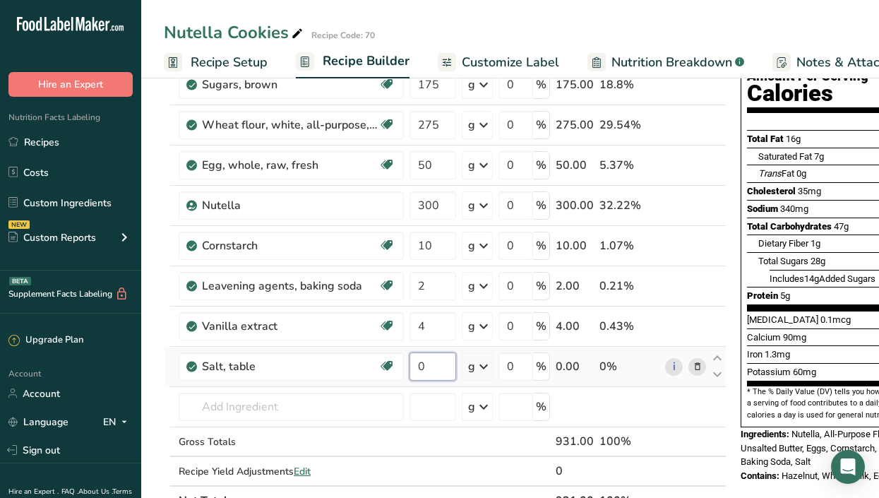
click at [428, 364] on input "0" at bounding box center [432, 366] width 47 height 28
type input "2"
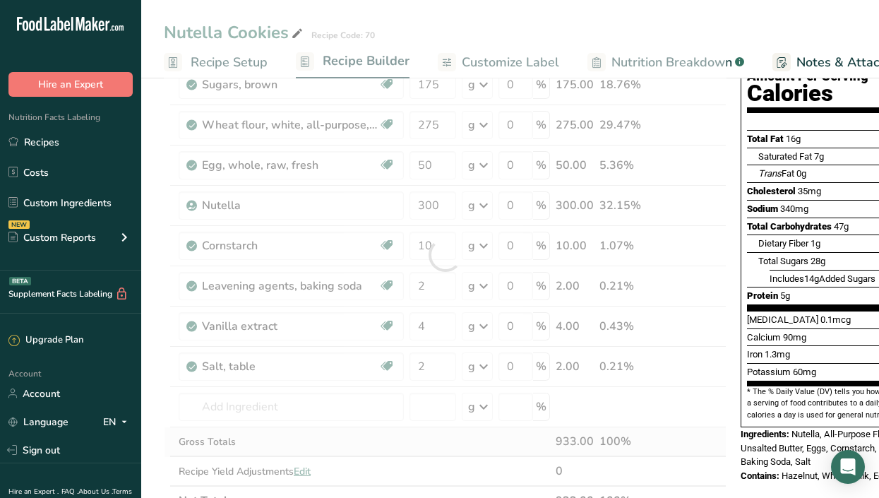
click at [314, 430] on div "Ingredient * Amount * Unit * Waste * .a-a{fill:#347362;}.b-a{fill:#fff;} Grams …" at bounding box center [445, 254] width 563 height 521
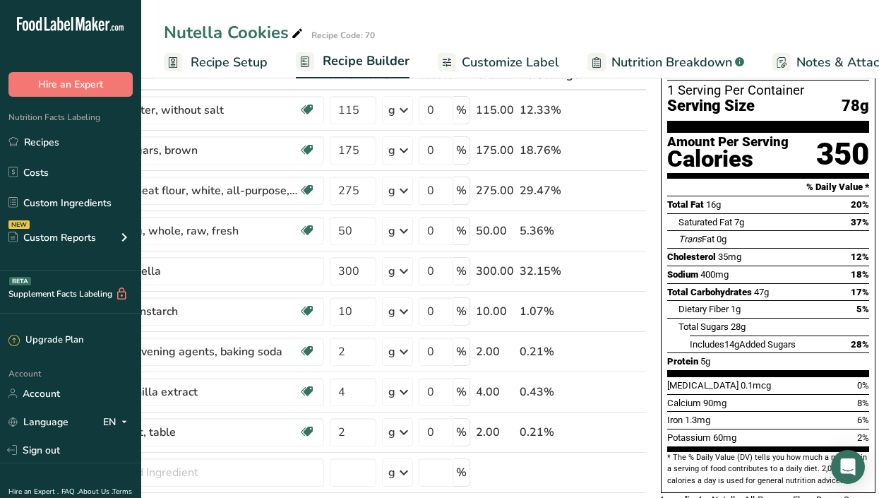
scroll to position [64, 0]
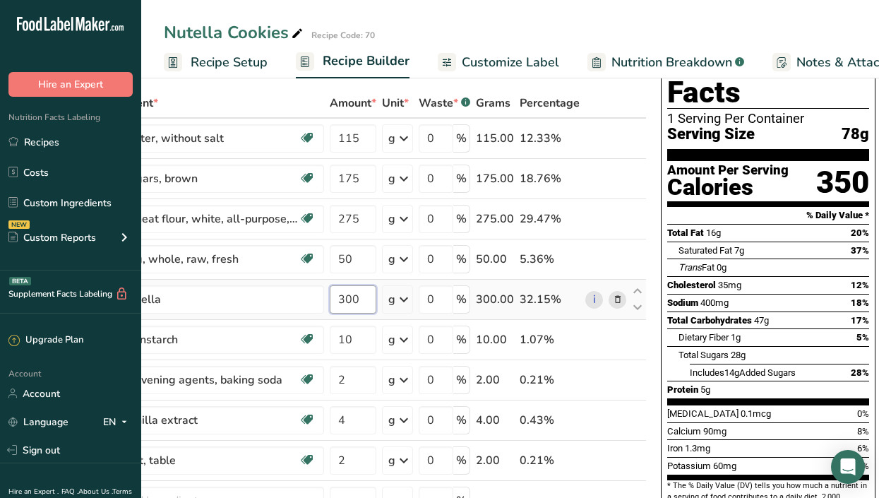
click at [350, 297] on input "300" at bounding box center [353, 299] width 47 height 28
type input "270"
click at [369, 336] on div "Ingredient * Amount * Unit * Waste * .a-a{fill:#347362;}.b-a{fill:#fff;} Grams …" at bounding box center [365, 348] width 563 height 521
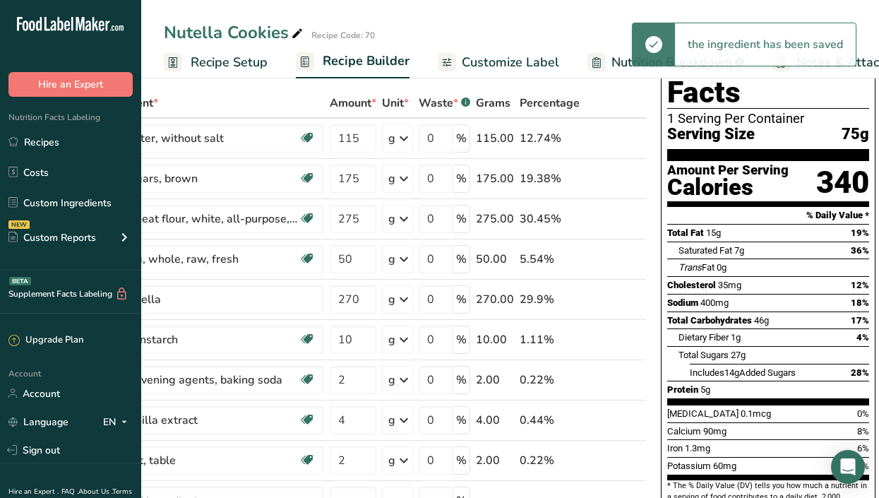
click at [221, 65] on span "Recipe Setup" at bounding box center [229, 62] width 77 height 19
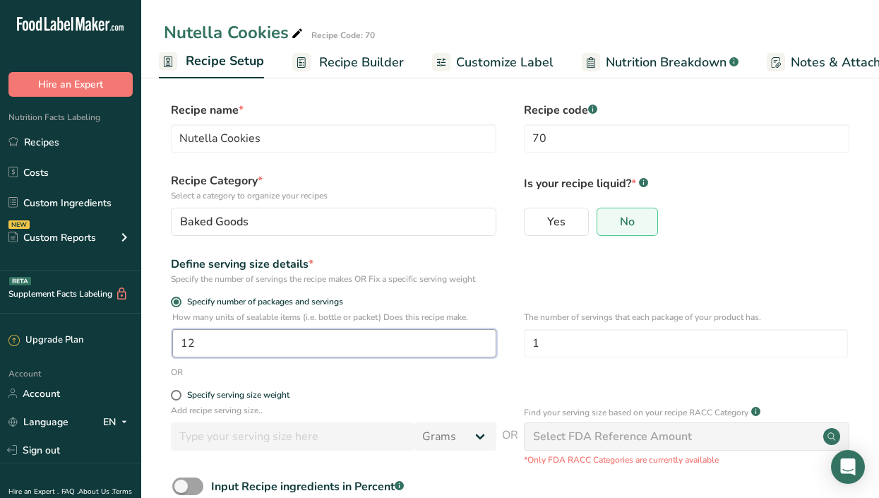
click at [208, 342] on input "12" at bounding box center [334, 343] width 324 height 28
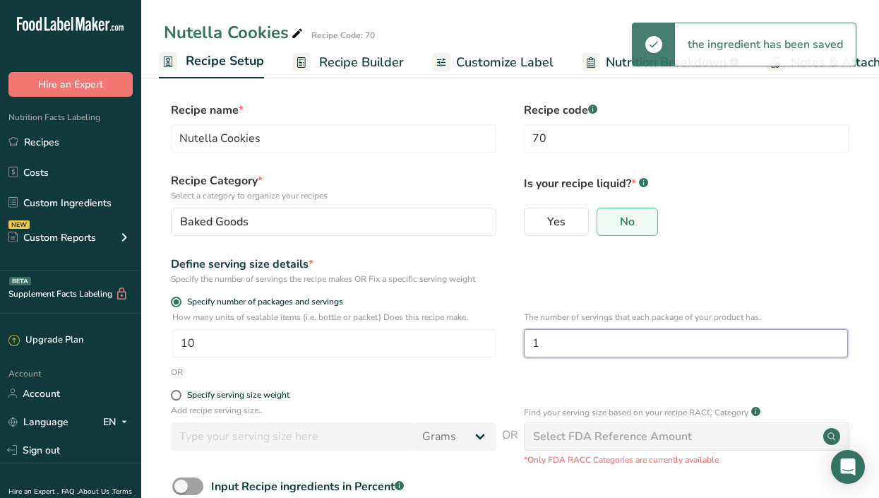
click at [551, 335] on input "1" at bounding box center [686, 343] width 324 height 28
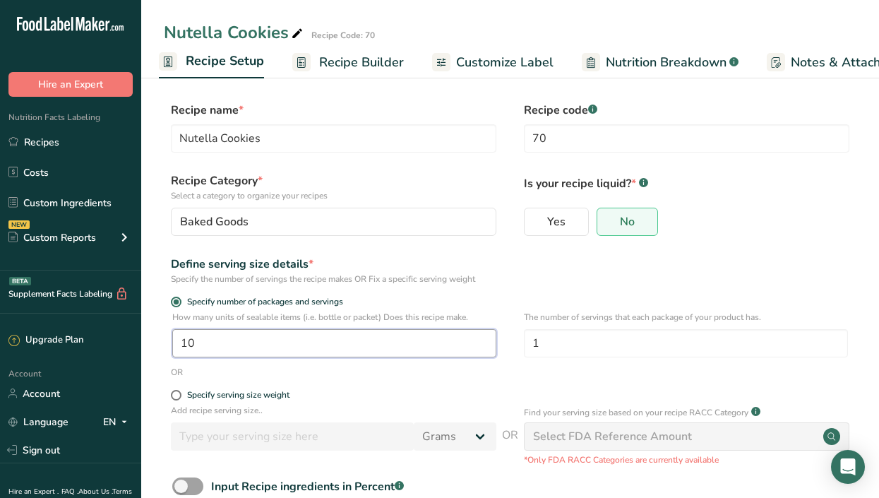
click at [210, 343] on input "10" at bounding box center [334, 343] width 324 height 28
type input "10.5"
click at [737, 221] on div "Yes No" at bounding box center [686, 226] width 325 height 37
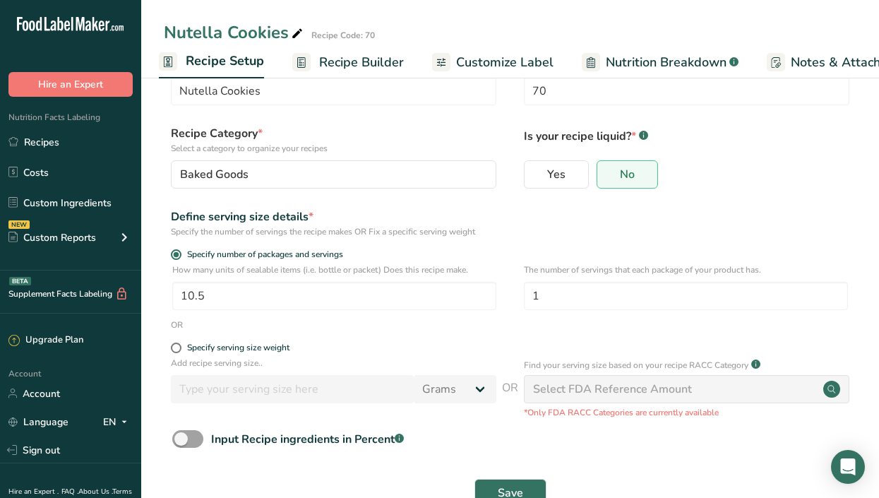
scroll to position [88, 0]
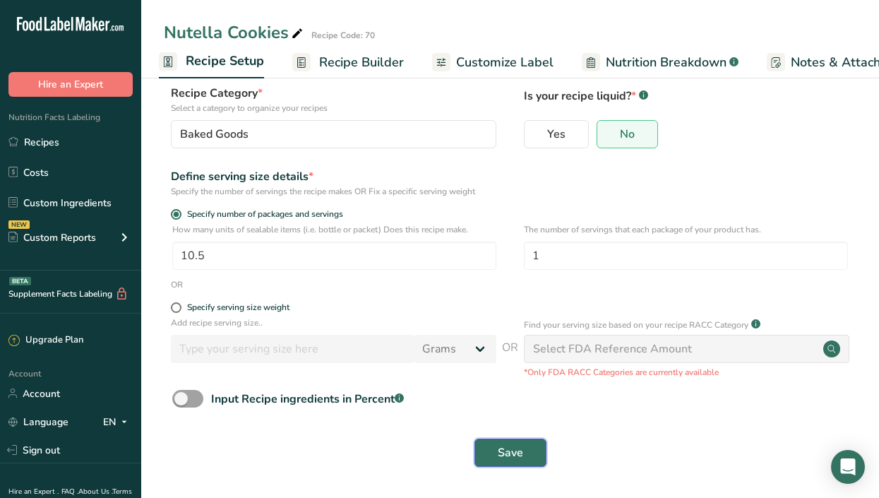
click at [536, 445] on button "Save" at bounding box center [510, 452] width 72 height 28
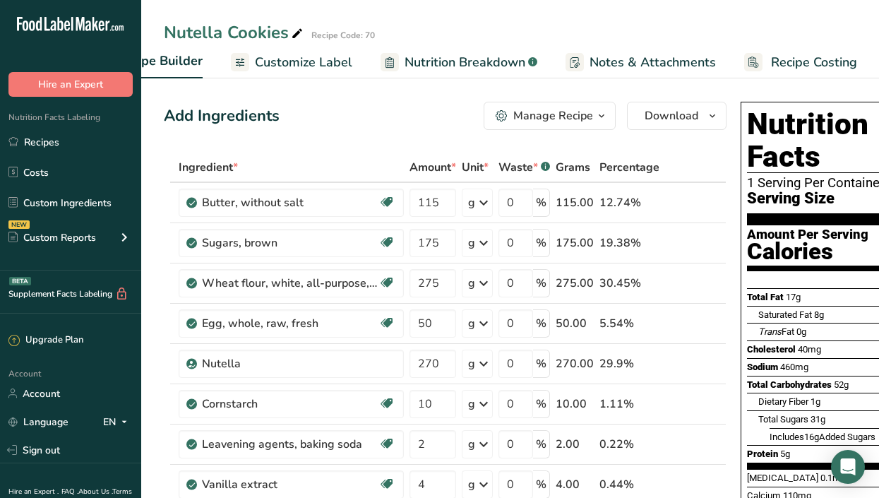
click at [301, 64] on span "Customize Label" at bounding box center [303, 62] width 97 height 19
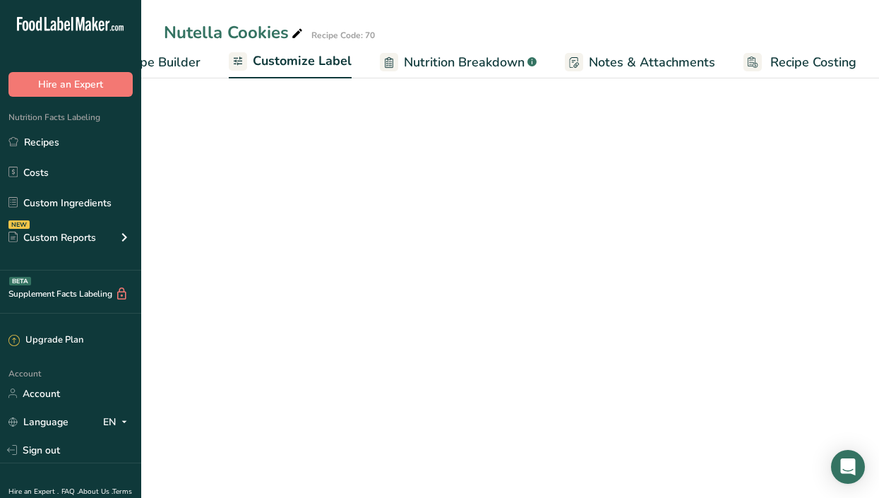
scroll to position [0, 207]
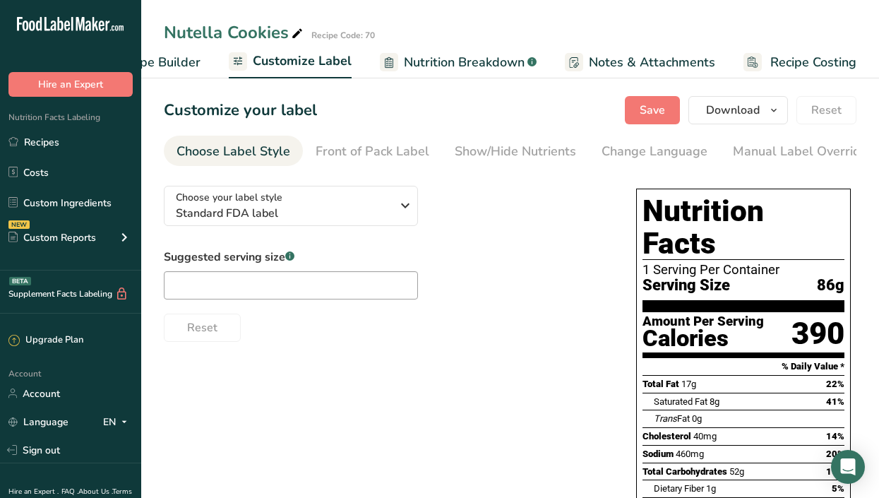
click at [813, 61] on span "Recipe Costing" at bounding box center [813, 62] width 86 height 19
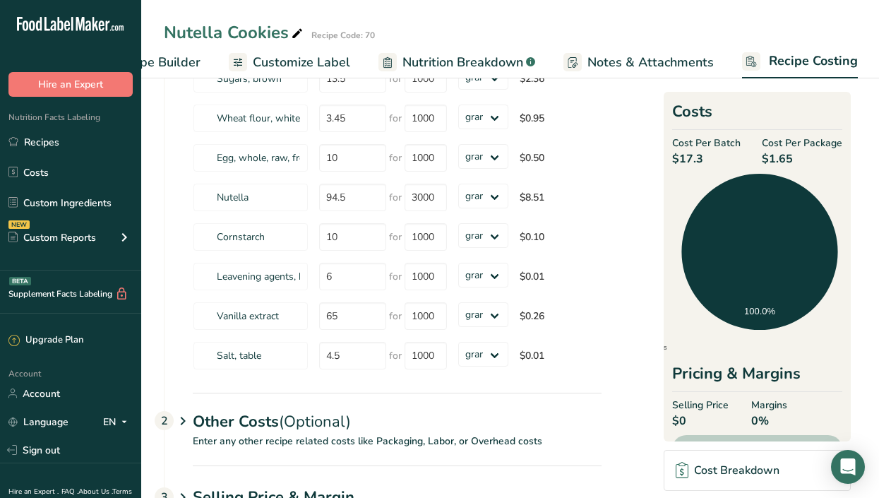
scroll to position [204, 0]
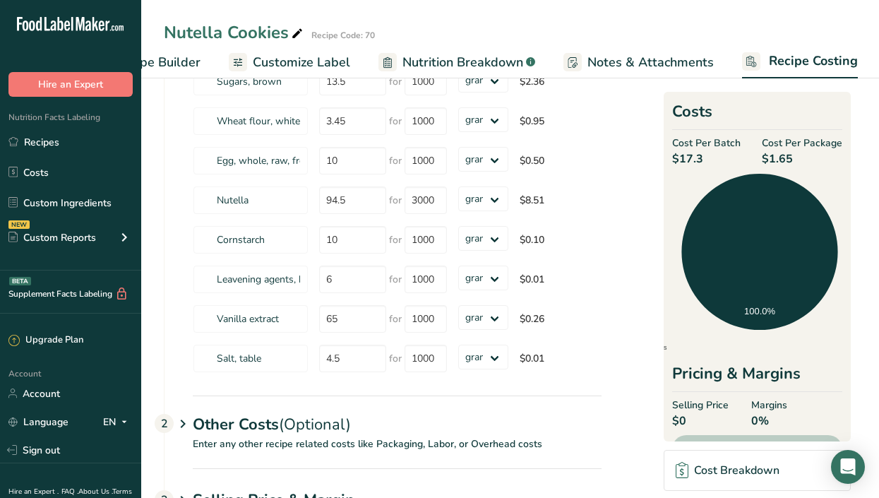
click at [169, 50] on link "Recipe Builder" at bounding box center [145, 63] width 112 height 32
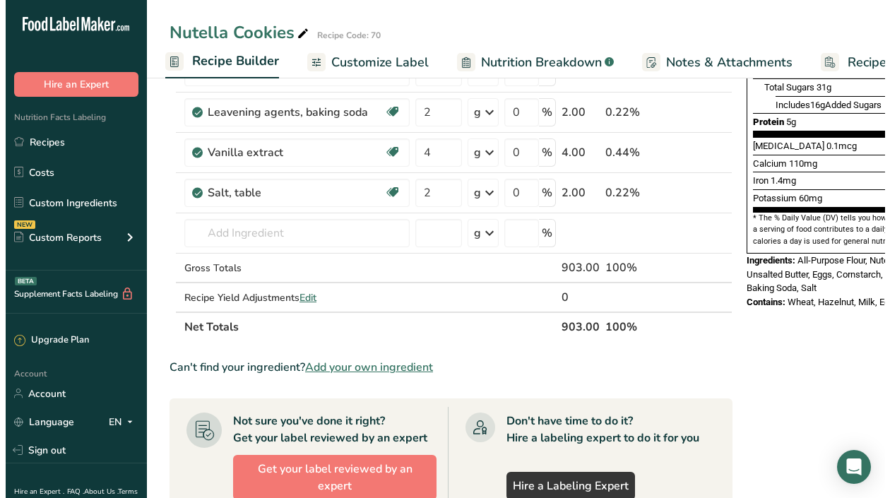
scroll to position [331, 0]
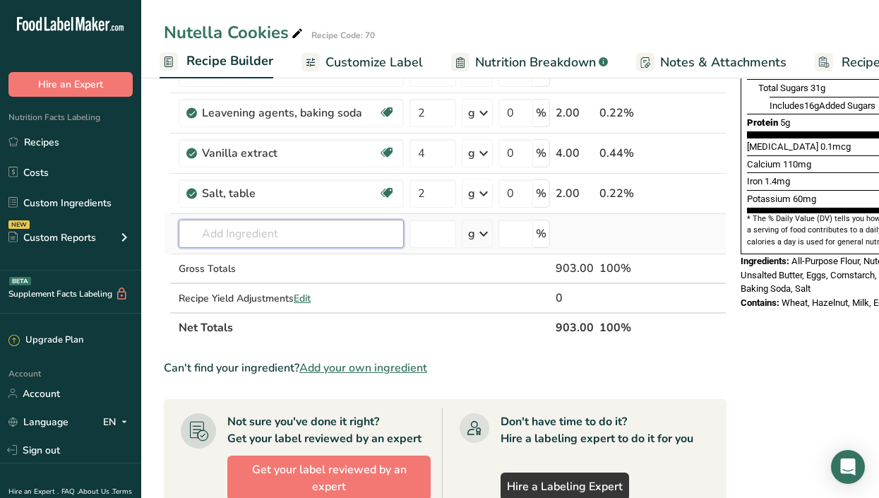
click at [304, 225] on input "text" at bounding box center [291, 234] width 225 height 28
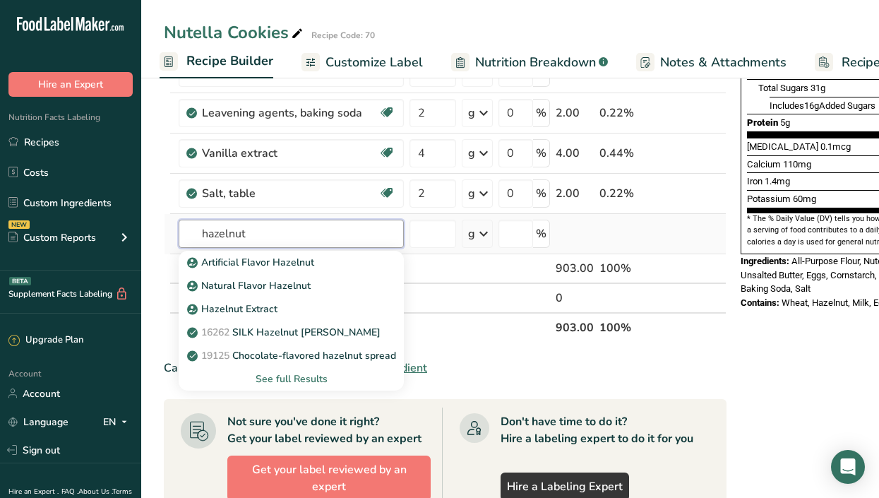
type input "hazelnut"
click at [285, 378] on div "See full Results" at bounding box center [291, 378] width 203 height 15
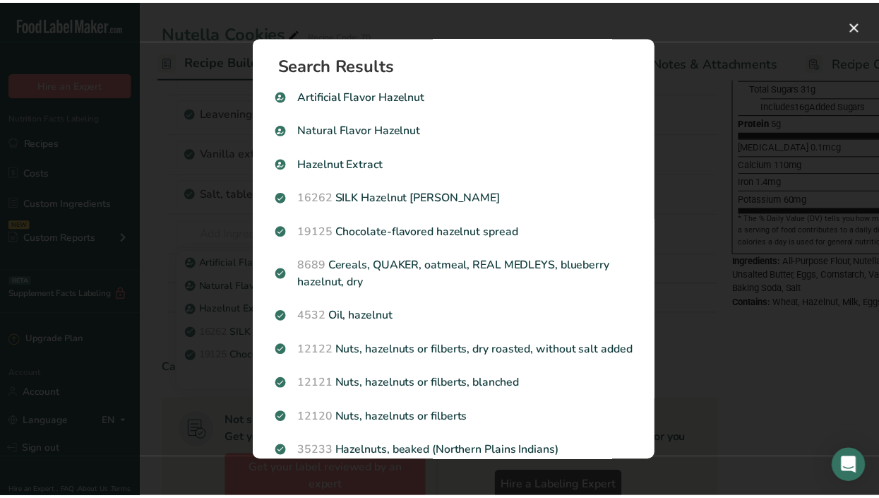
scroll to position [73, 0]
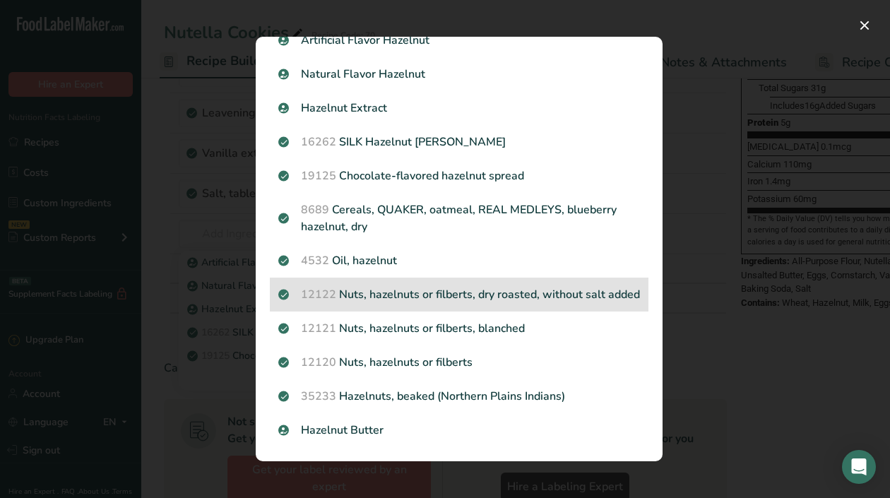
click at [464, 286] on p "12122 Nuts, hazelnuts or filberts, dry roasted, without salt added" at bounding box center [458, 294] width 361 height 17
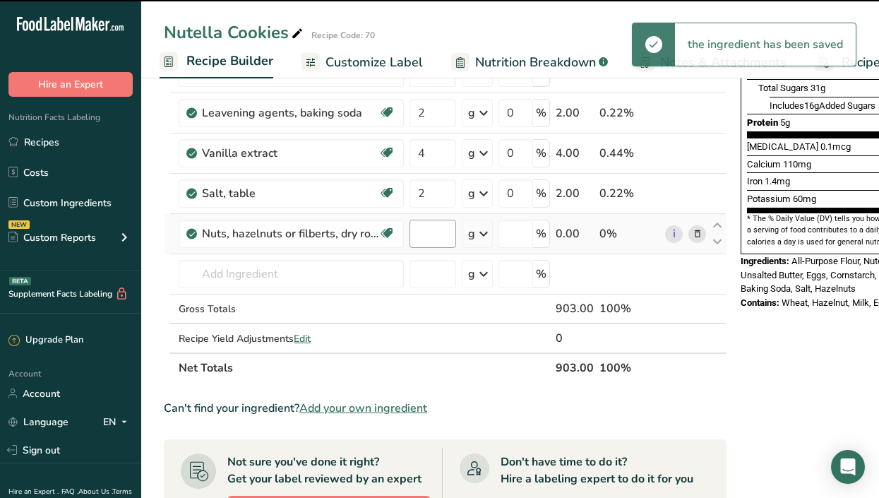
type input "0"
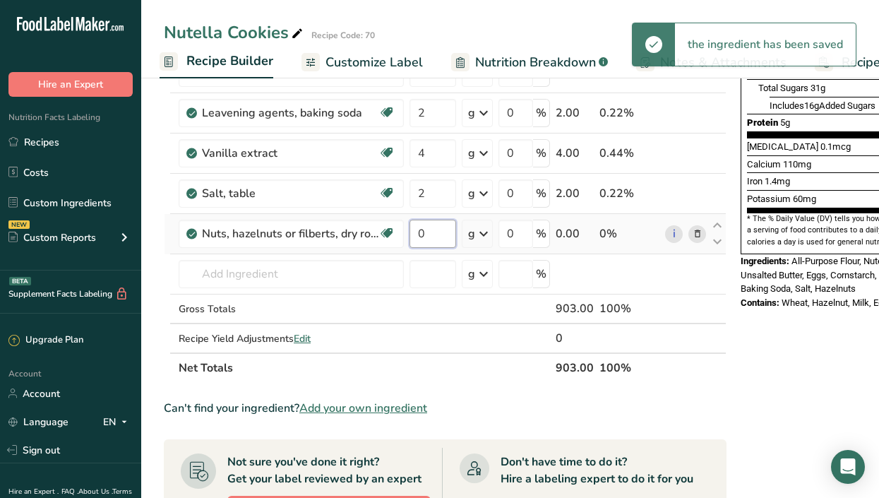
click at [440, 230] on input "0" at bounding box center [432, 234] width 47 height 28
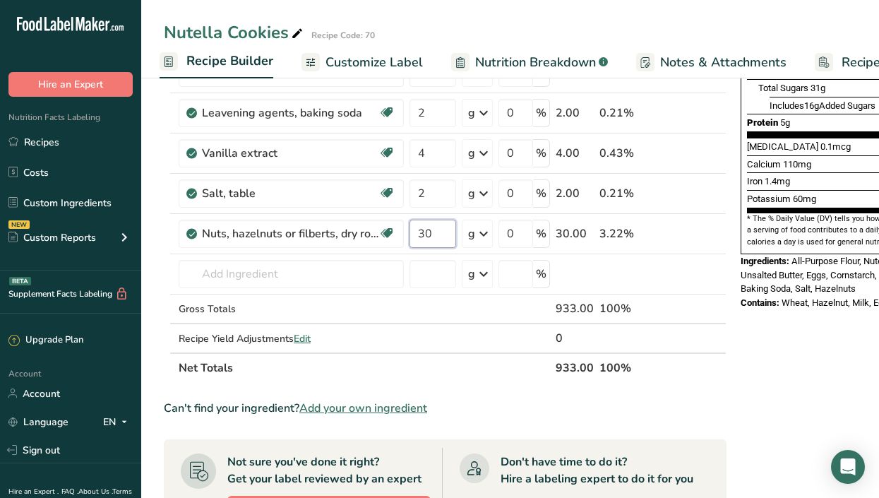
type input "30"
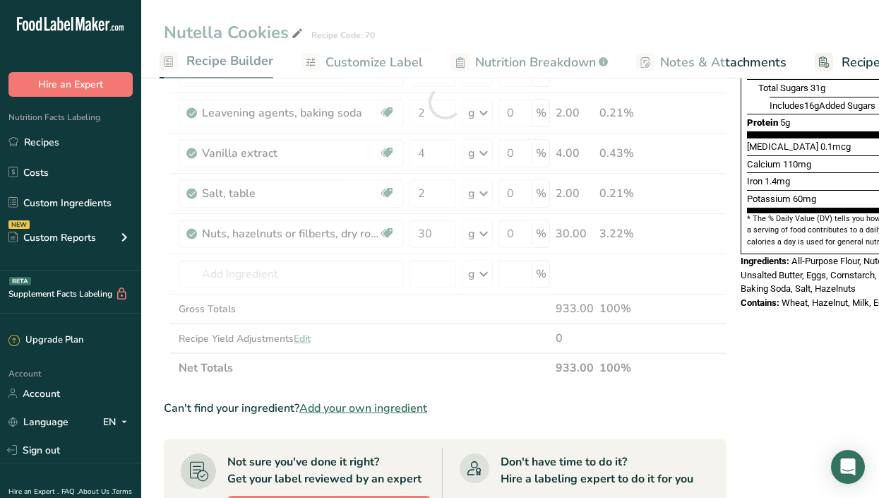
click at [789, 371] on div "Nutrition Facts 1 Serving Per Container Serving Size 86g Amount Per Serving Cal…" at bounding box center [848, 320] width 226 height 1111
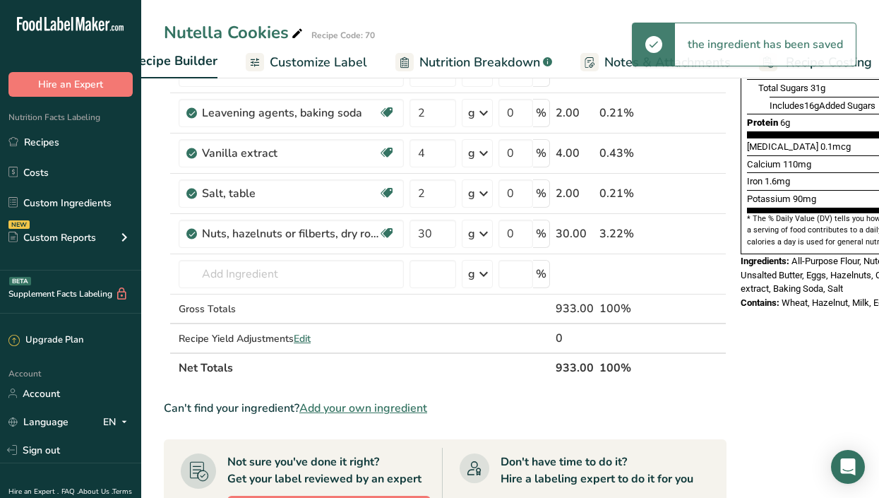
scroll to position [0, 207]
click at [834, 64] on div "the ingredient has been saved" at bounding box center [765, 44] width 181 height 42
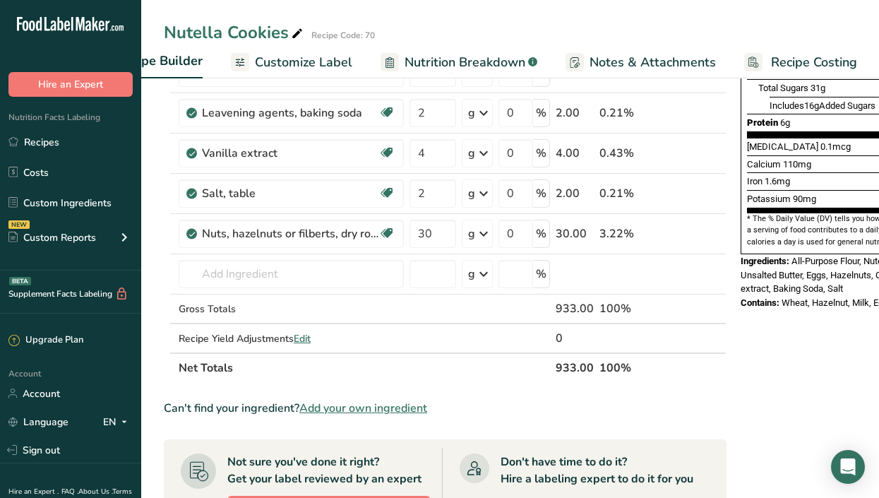
click at [813, 61] on span "Recipe Costing" at bounding box center [814, 62] width 86 height 19
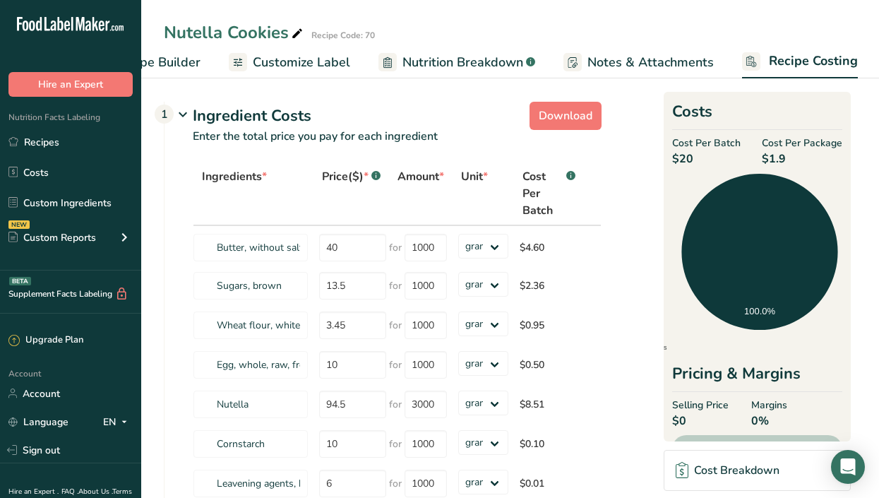
click at [470, 61] on span "Nutrition Breakdown" at bounding box center [462, 62] width 121 height 19
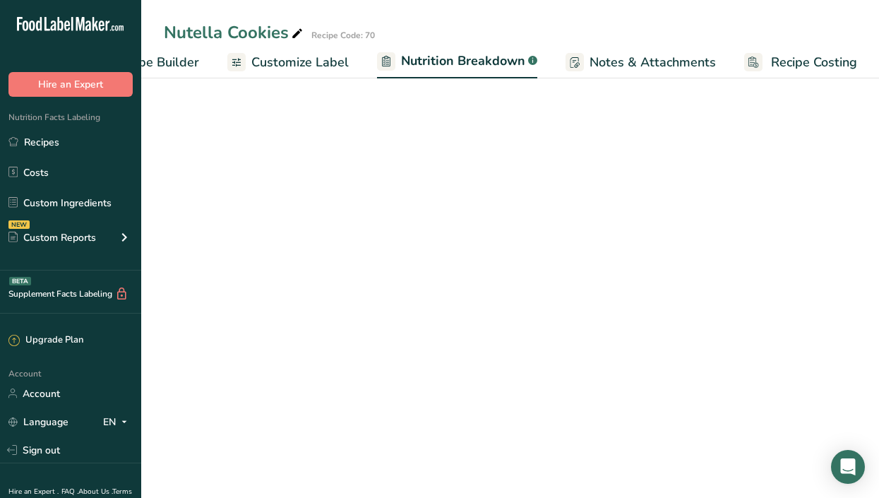
select select "Calories"
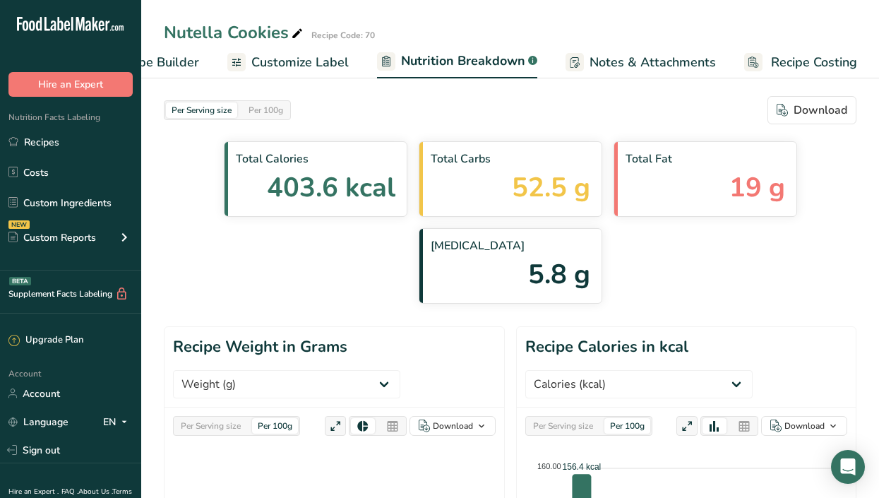
click at [279, 67] on span "Customize Label" at bounding box center [299, 62] width 97 height 19
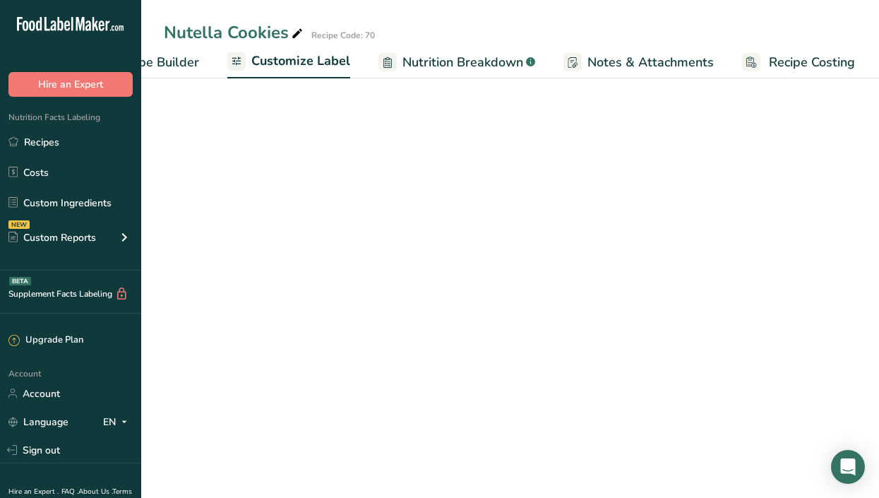
scroll to position [0, 207]
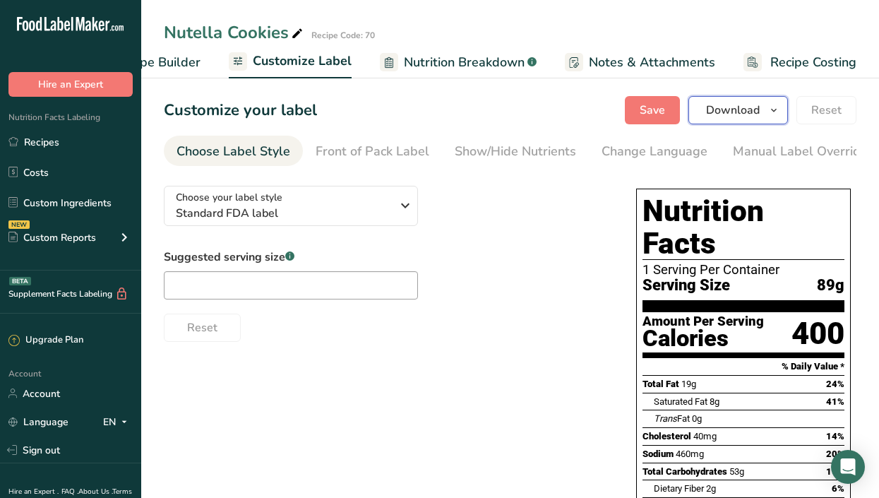
click at [733, 109] on span "Download" at bounding box center [733, 110] width 54 height 17
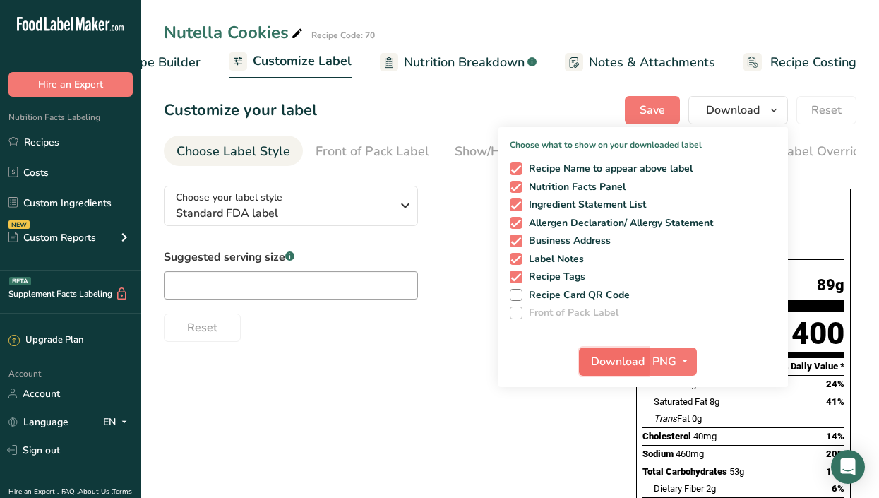
click at [641, 355] on span "Download" at bounding box center [618, 361] width 54 height 17
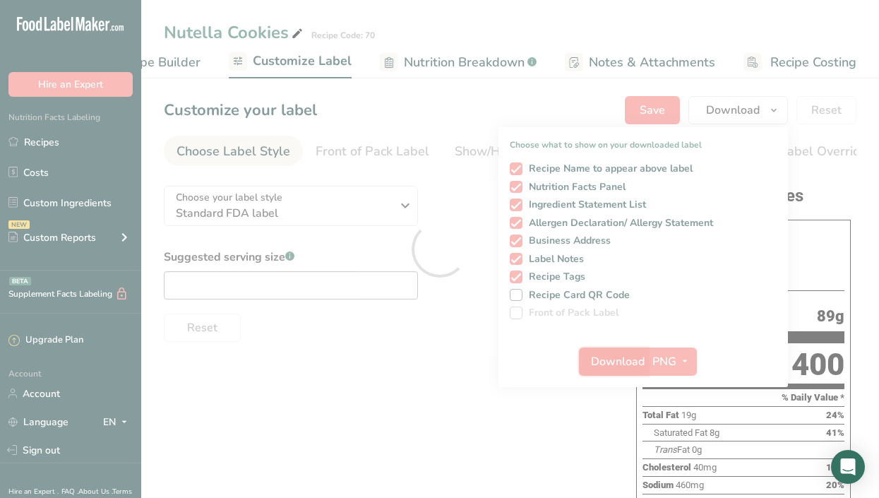
scroll to position [0, 0]
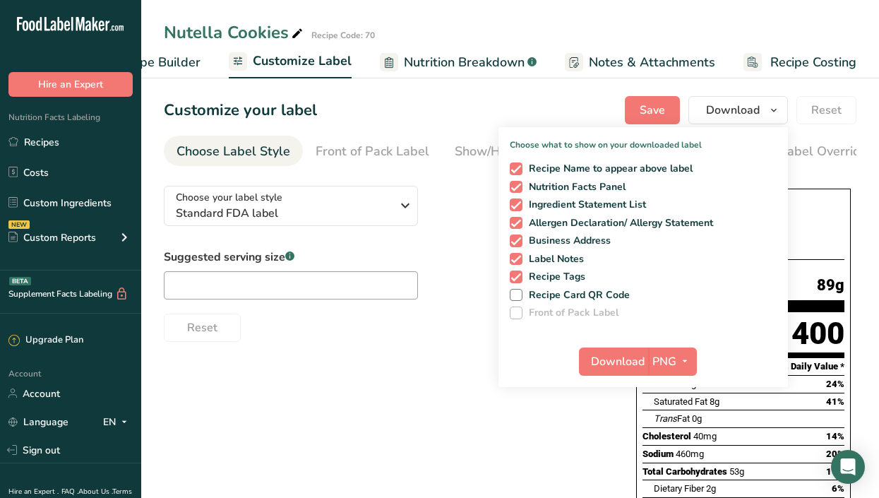
click at [433, 394] on div "Choose your label style Standard FDA label USA (FDA) Standard FDA label Tabular…" at bounding box center [510, 458] width 693 height 568
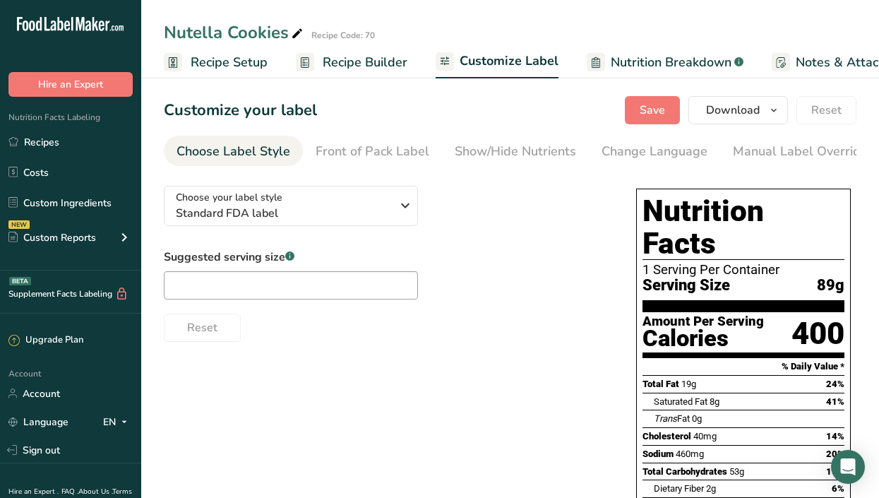
click at [238, 61] on span "Recipe Setup" at bounding box center [229, 62] width 77 height 19
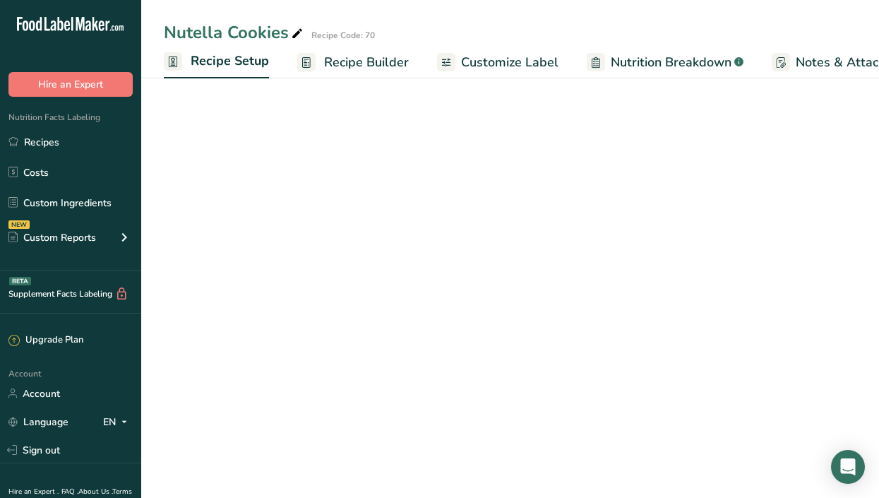
scroll to position [0, 5]
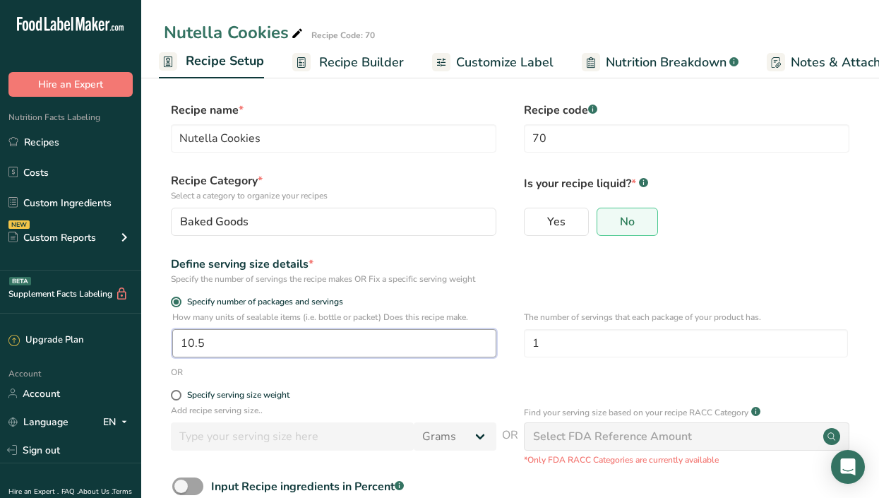
click at [214, 343] on input "10.5" at bounding box center [334, 343] width 324 height 28
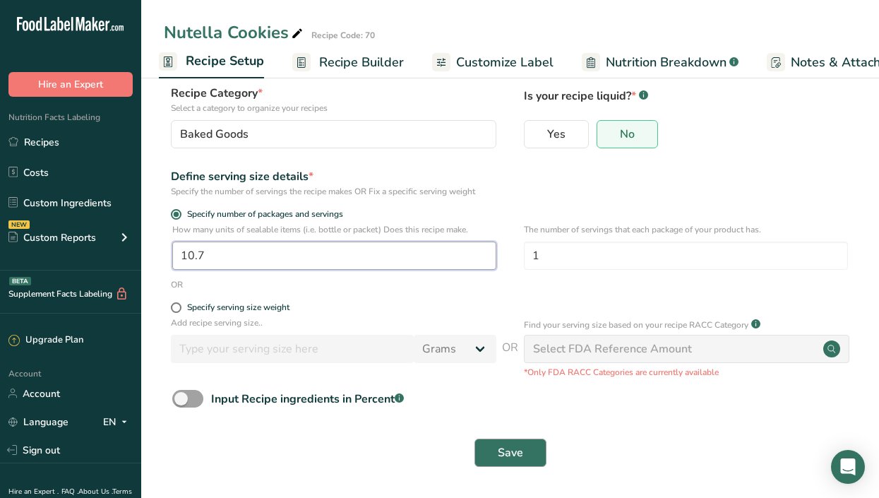
type input "10.7"
click at [522, 444] on span "Save" at bounding box center [510, 452] width 25 height 17
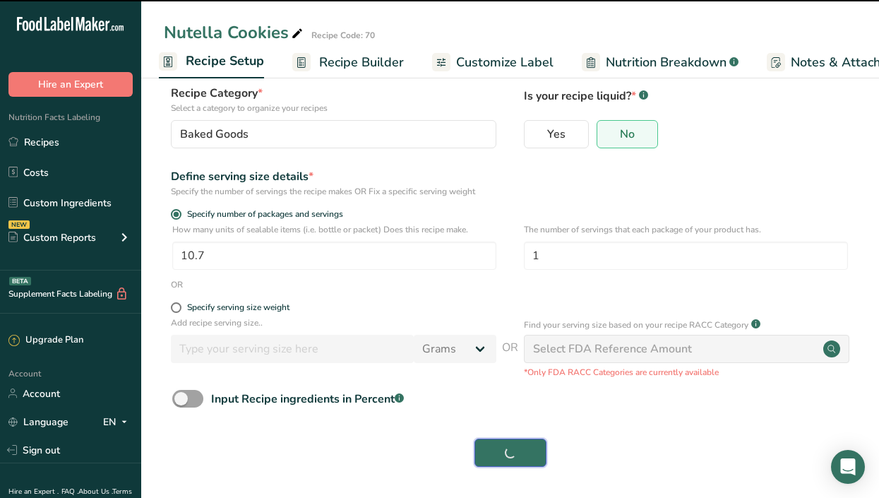
scroll to position [0, 207]
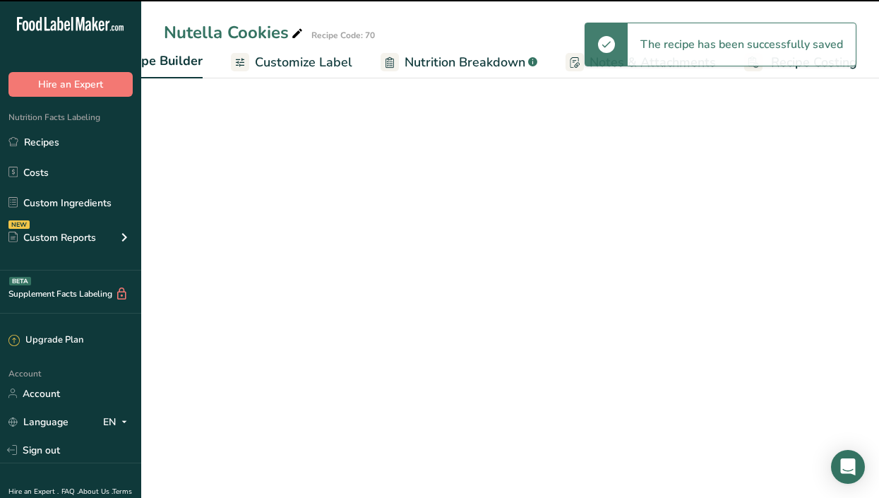
click at [815, 59] on div "The recipe has been successfully saved" at bounding box center [742, 44] width 228 height 42
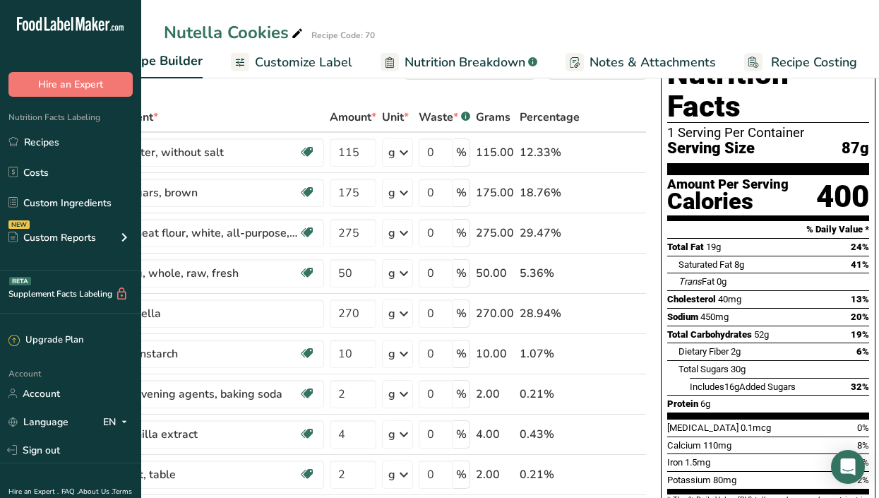
scroll to position [25, 0]
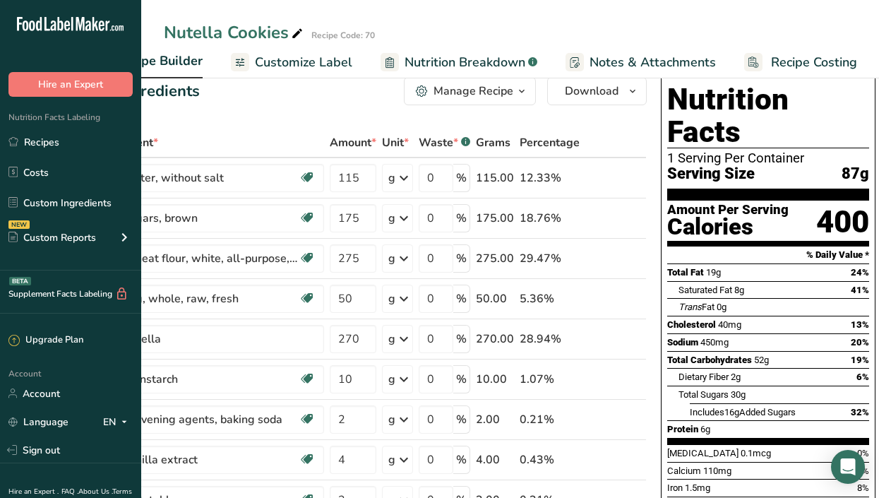
click at [178, 61] on span "Recipe Builder" at bounding box center [159, 61] width 87 height 19
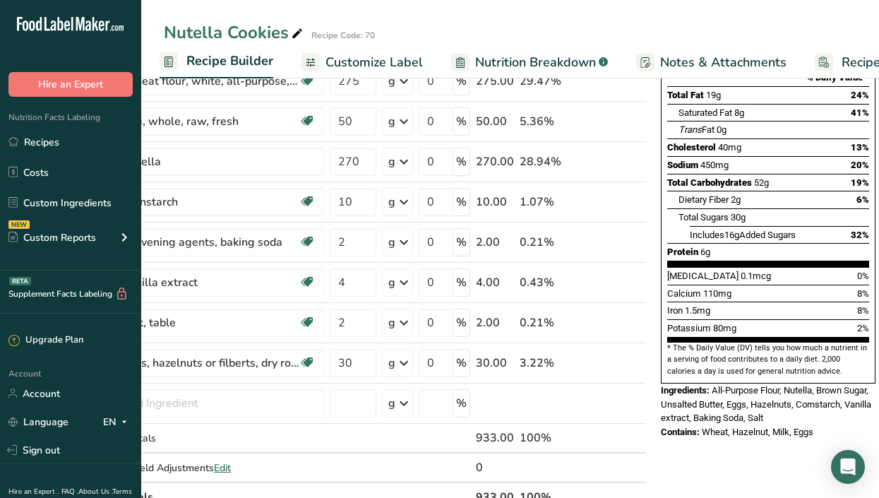
scroll to position [0, 0]
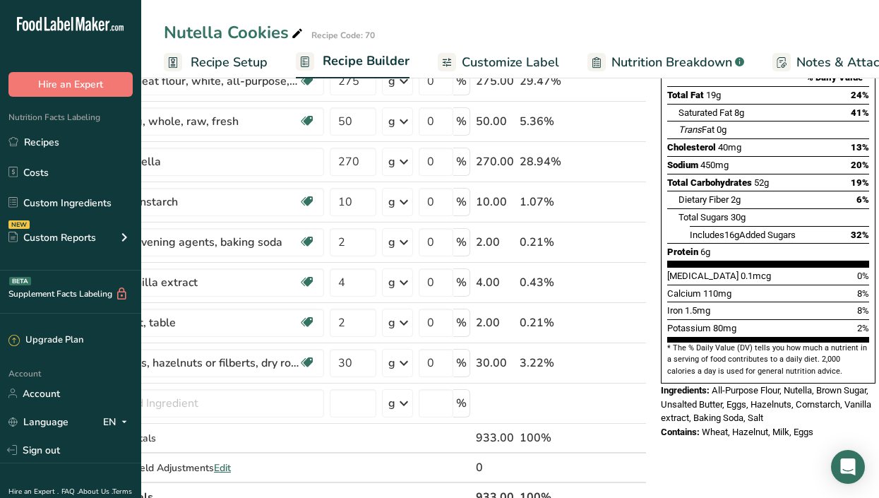
click at [244, 61] on span "Recipe Setup" at bounding box center [229, 62] width 77 height 19
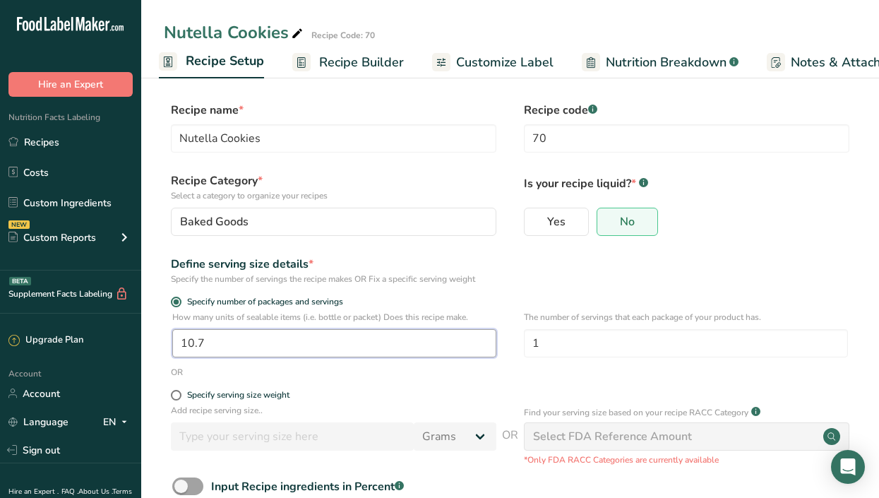
click at [223, 342] on input "10.7" at bounding box center [334, 343] width 324 height 28
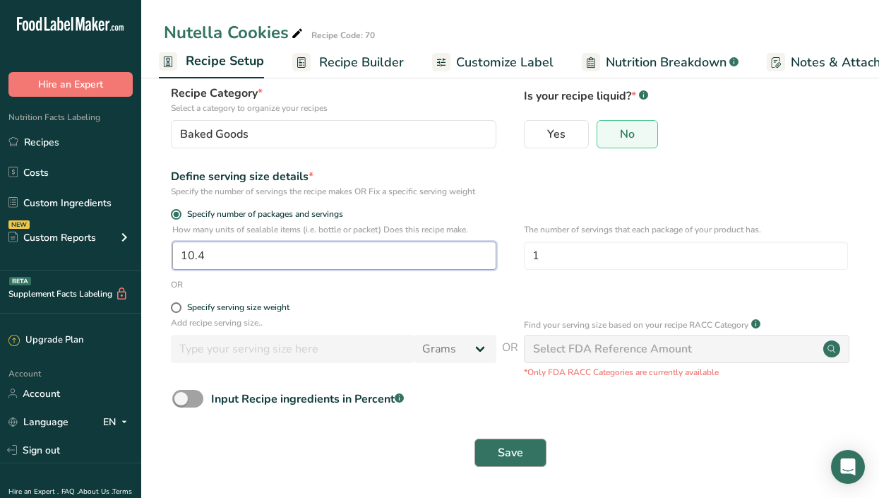
type input "10.4"
click at [506, 456] on span "Save" at bounding box center [510, 452] width 25 height 17
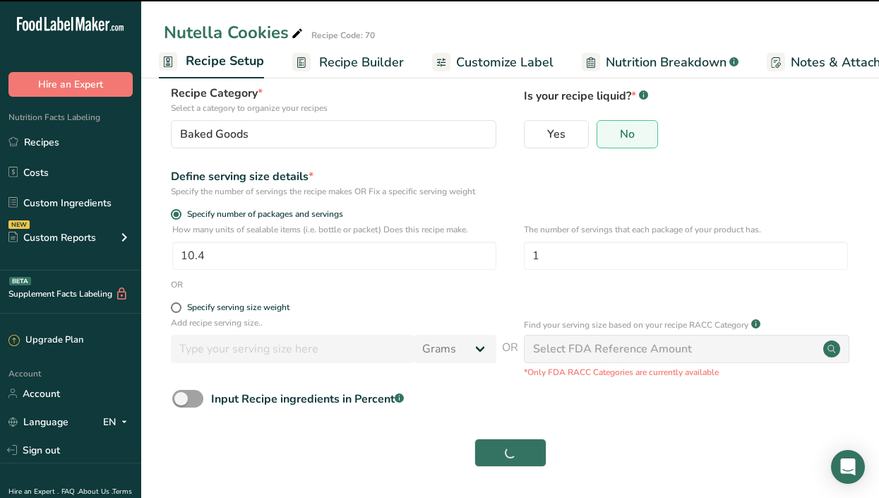
click at [473, 64] on span "Customize Label" at bounding box center [504, 62] width 97 height 19
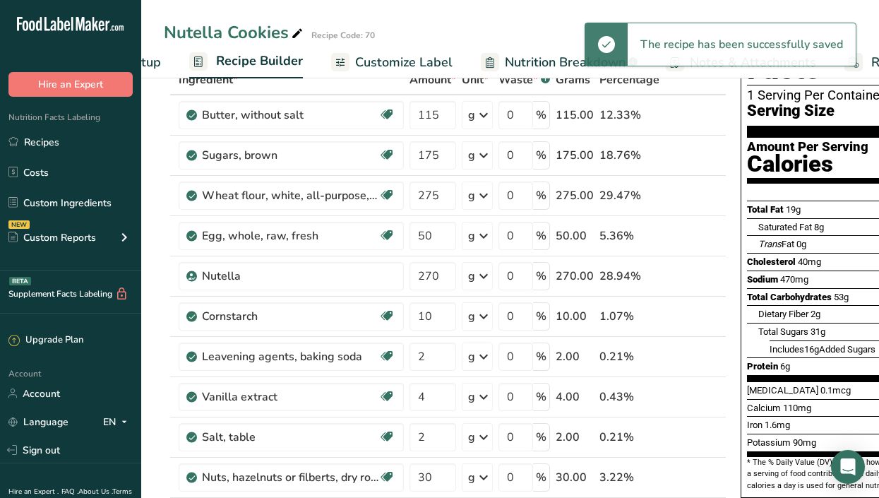
scroll to position [0, 207]
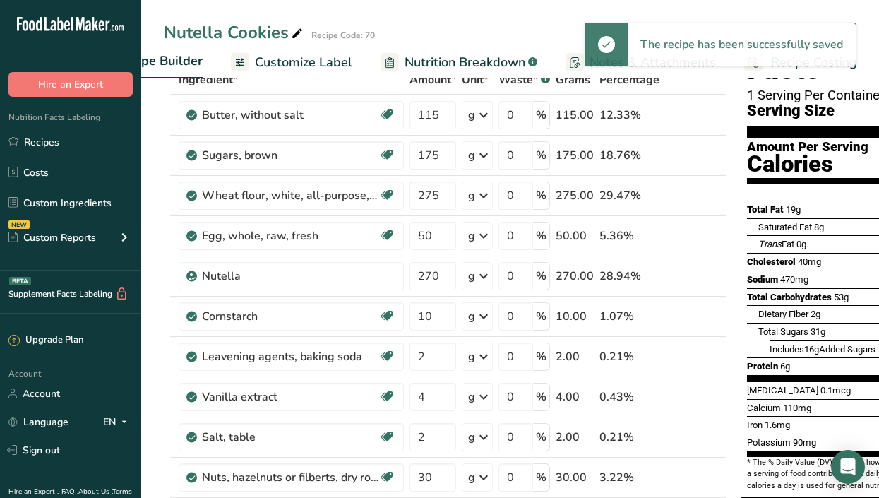
click at [313, 54] on span "Customize Label" at bounding box center [303, 62] width 97 height 19
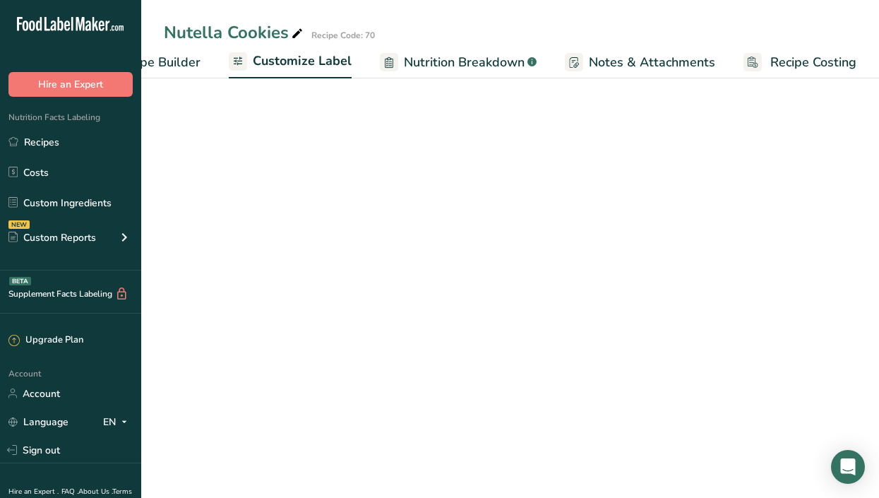
scroll to position [0, 207]
click at [313, 55] on span "Customize Label" at bounding box center [302, 61] width 99 height 19
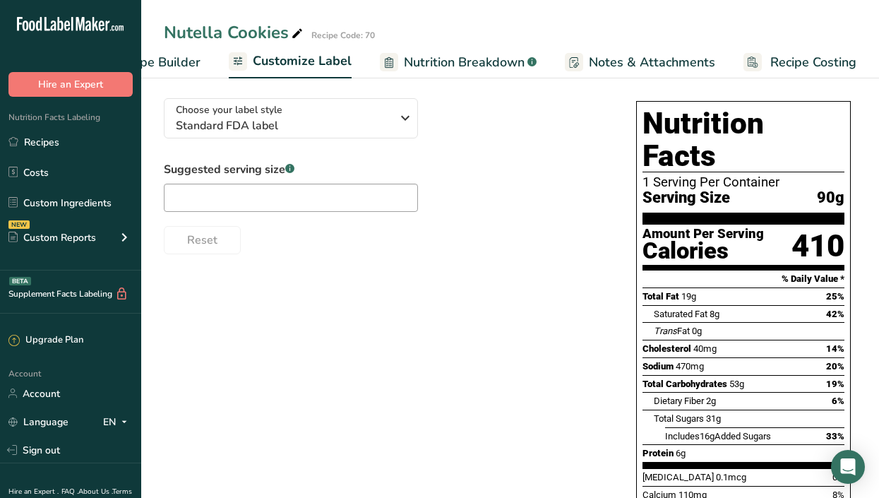
scroll to position [0, 0]
